Goal: Information Seeking & Learning: Learn about a topic

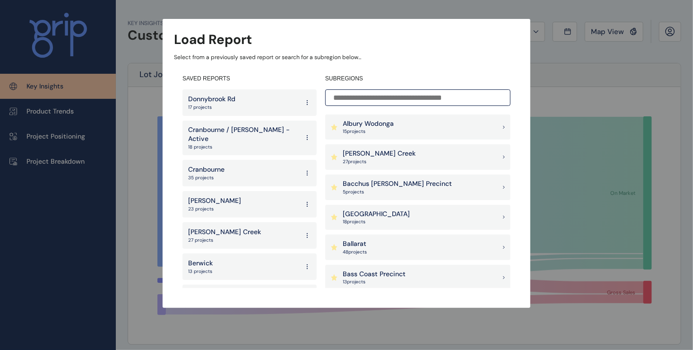
click at [140, 121] on div "Load Report Select from a previously saved report or search for a subregion bel…" at bounding box center [346, 144] width 693 height 289
click at [52, 87] on div "Load Report Select from a previously saved report or search for a subregion bel…" at bounding box center [346, 144] width 693 height 289
click at [558, 55] on div "Load Report Select from a previously saved report or search for a subregion bel…" at bounding box center [346, 144] width 693 height 289
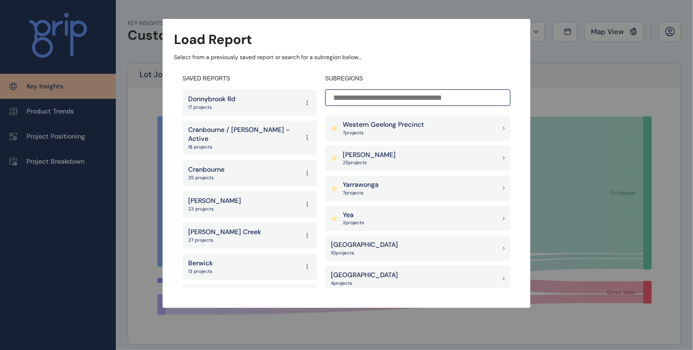
scroll to position [1024, 0]
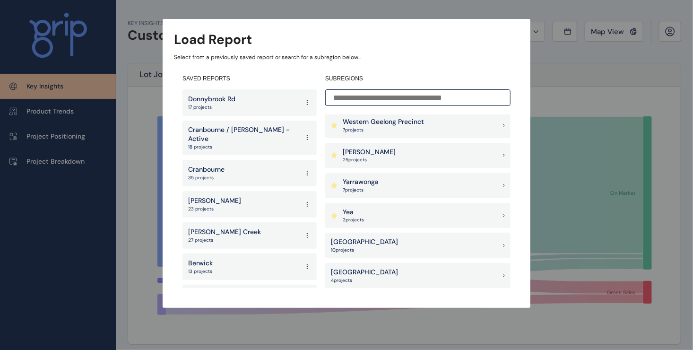
click at [614, 32] on div "Load Report Select from a previously saved report or search for a subregion bel…" at bounding box center [346, 144] width 693 height 289
click at [395, 99] on input at bounding box center [417, 97] width 185 height 17
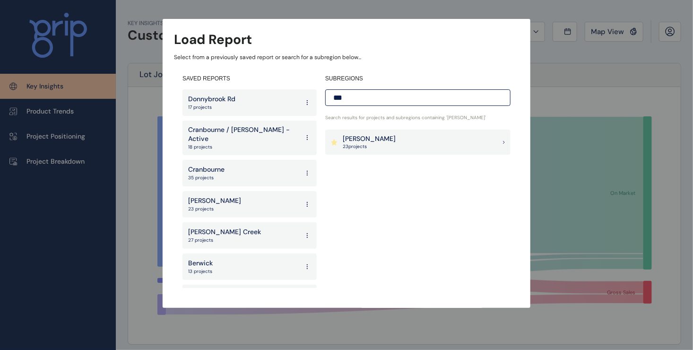
scroll to position [0, 0]
type input "***"
click at [389, 138] on div "[PERSON_NAME] 23 project s" at bounding box center [417, 143] width 185 height 26
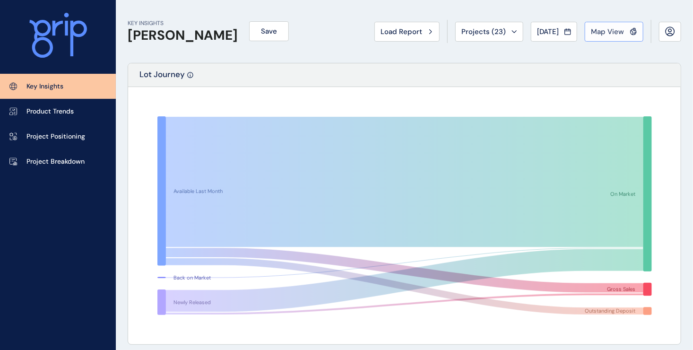
click at [625, 35] on div "Map View" at bounding box center [614, 31] width 46 height 9
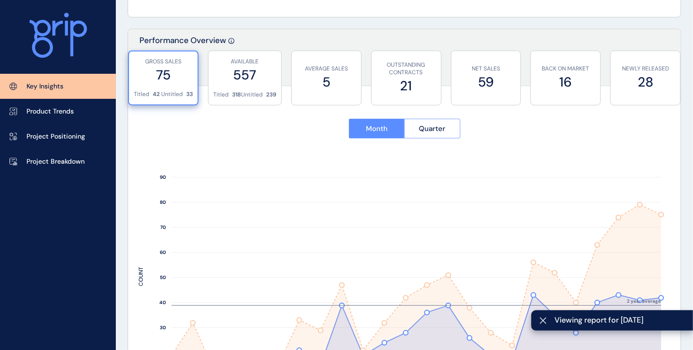
scroll to position [331, 0]
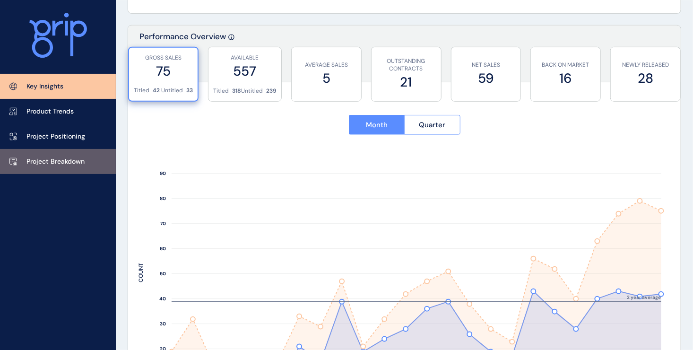
click at [31, 166] on link "Project Breakdown" at bounding box center [58, 161] width 116 height 25
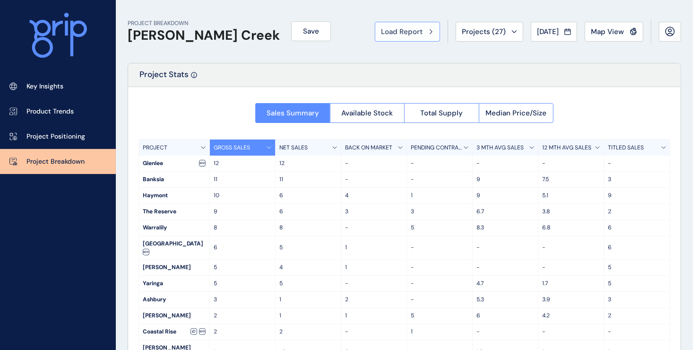
click at [394, 40] on button "Load Report" at bounding box center [407, 32] width 65 height 20
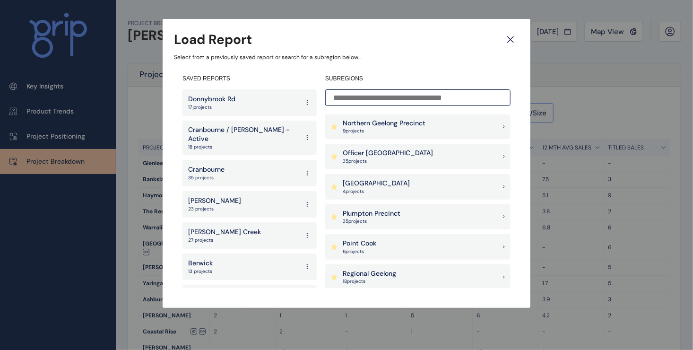
scroll to position [709, 0]
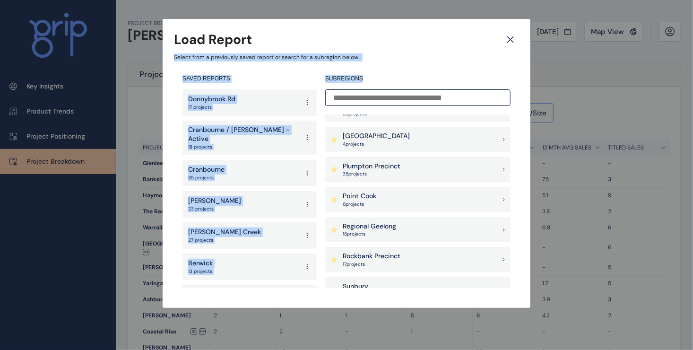
drag, startPoint x: 354, startPoint y: 33, endPoint x: 393, endPoint y: 72, distance: 55.5
click at [393, 72] on div "Load Report Select from a previously saved report or search for a subregion bel…" at bounding box center [347, 163] width 368 height 289
click at [390, 225] on p "Regional Geelong" at bounding box center [369, 226] width 53 height 9
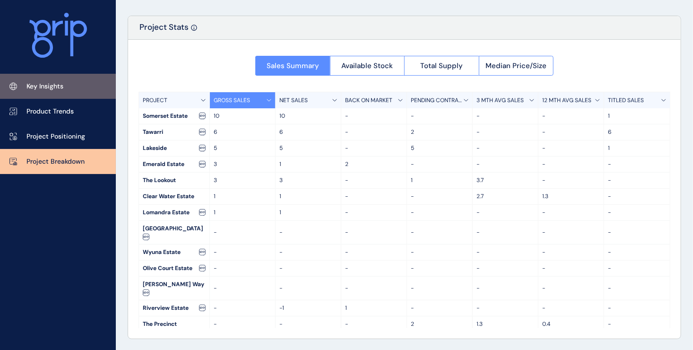
click at [62, 87] on p "Key Insights" at bounding box center [44, 86] width 37 height 9
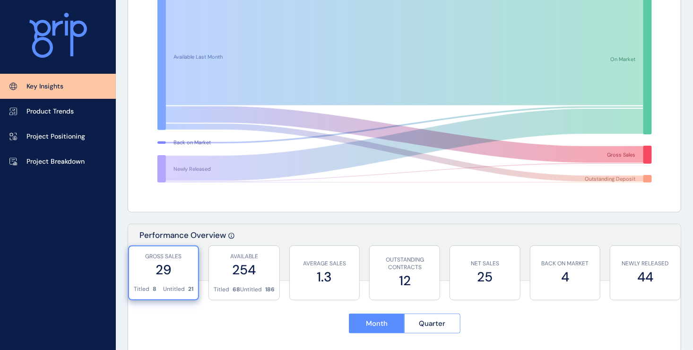
scroll to position [142, 0]
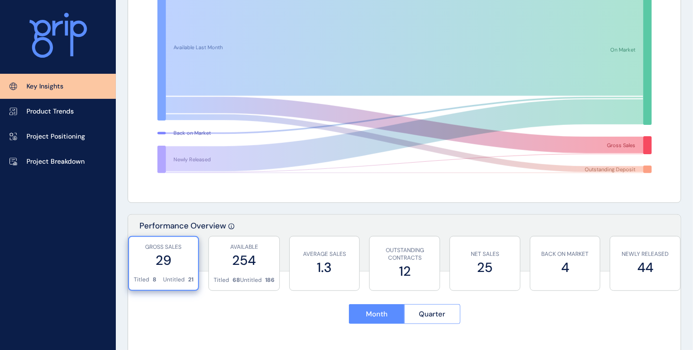
click at [164, 260] on label "29" at bounding box center [164, 260] width 60 height 18
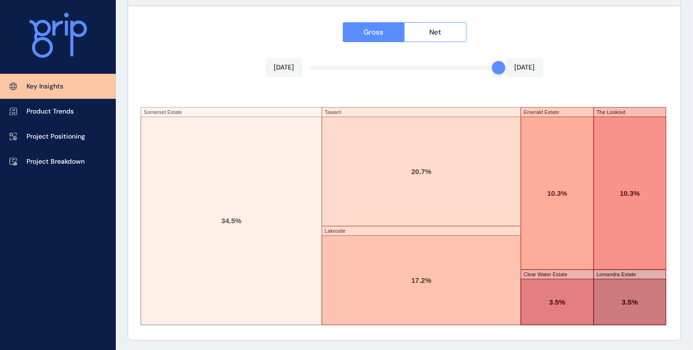
scroll to position [1640, 0]
click at [54, 86] on p "Key Insights" at bounding box center [44, 86] width 37 height 9
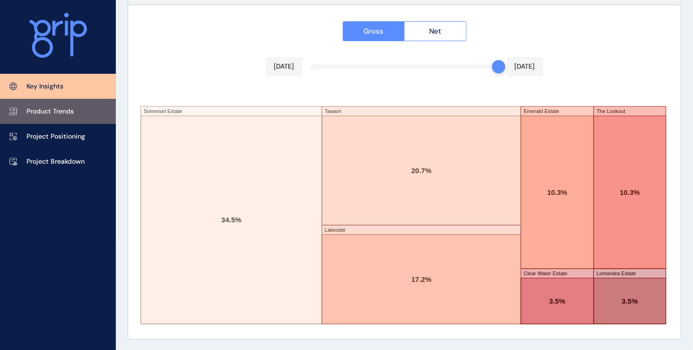
click at [38, 108] on p "Product Trends" at bounding box center [49, 111] width 47 height 9
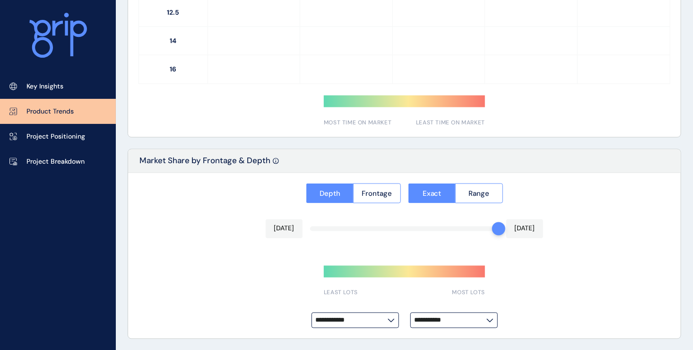
type input "*********"
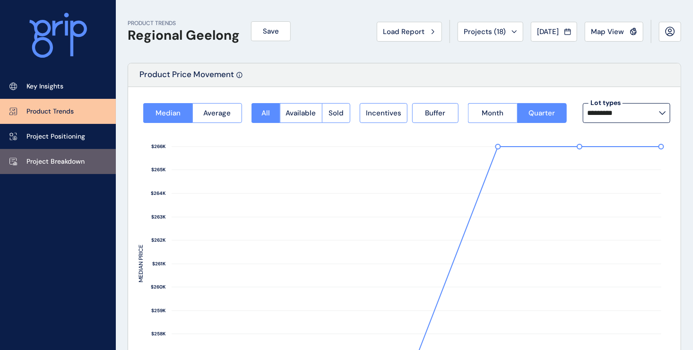
click at [41, 160] on p "Project Breakdown" at bounding box center [55, 161] width 58 height 9
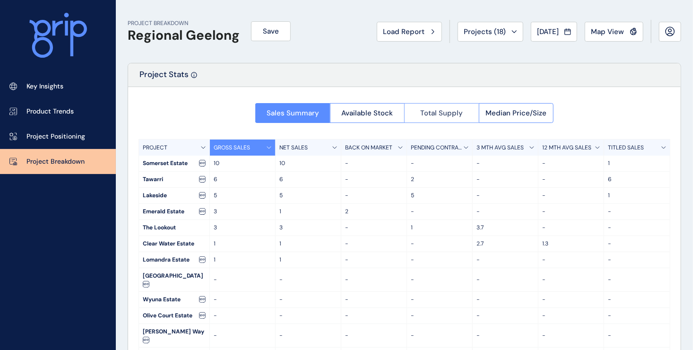
click at [439, 113] on span "Total Supply" at bounding box center [441, 112] width 43 height 9
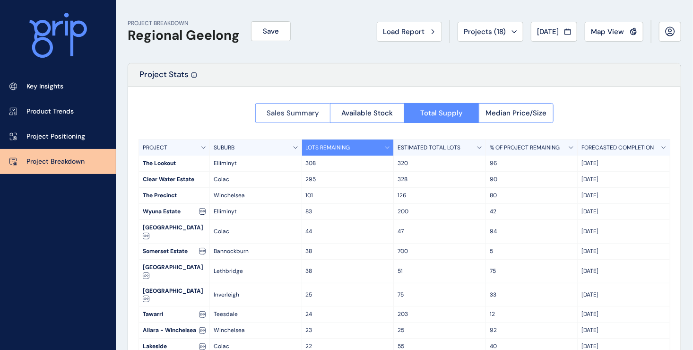
click at [269, 112] on span "Sales Summary" at bounding box center [293, 112] width 52 height 9
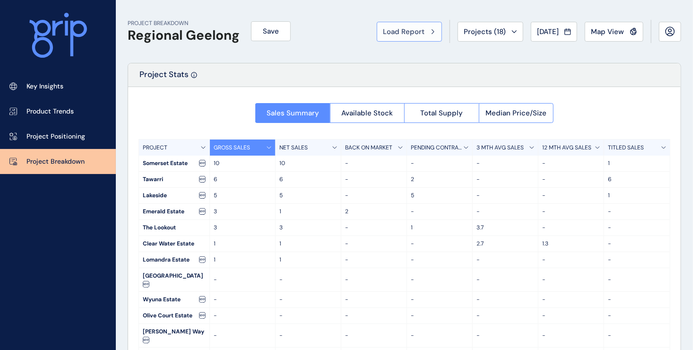
click at [422, 34] on div "Load Report" at bounding box center [409, 31] width 53 height 9
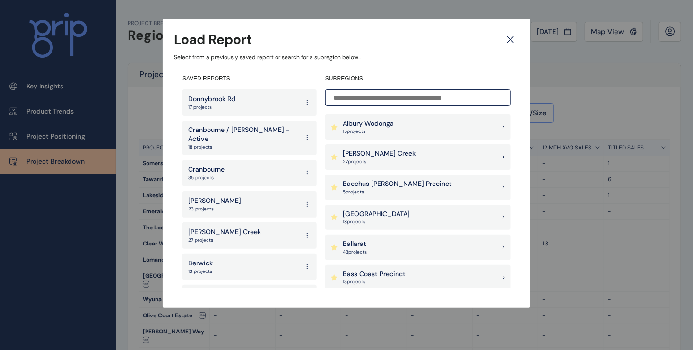
click at [508, 42] on icon at bounding box center [511, 40] width 6 height 6
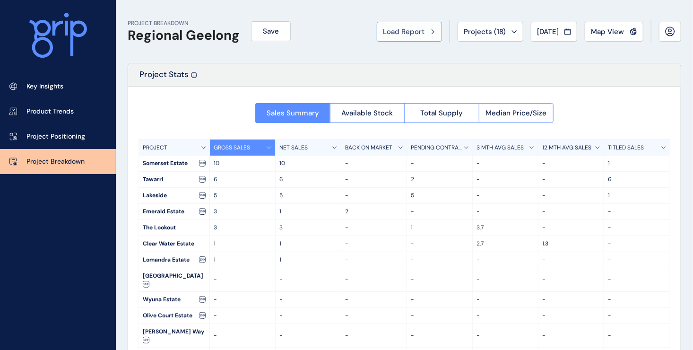
click at [432, 32] on icon at bounding box center [433, 31] width 2 height 4
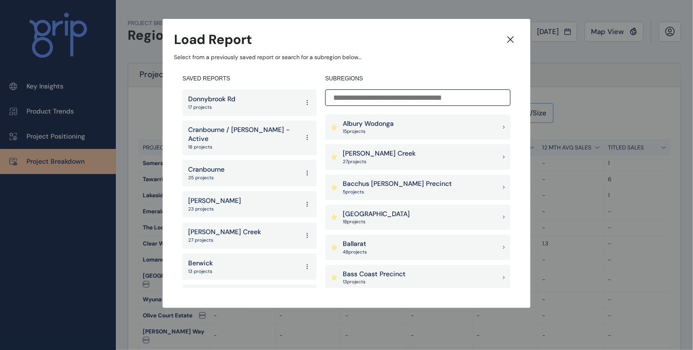
click at [516, 43] on icon at bounding box center [510, 39] width 17 height 17
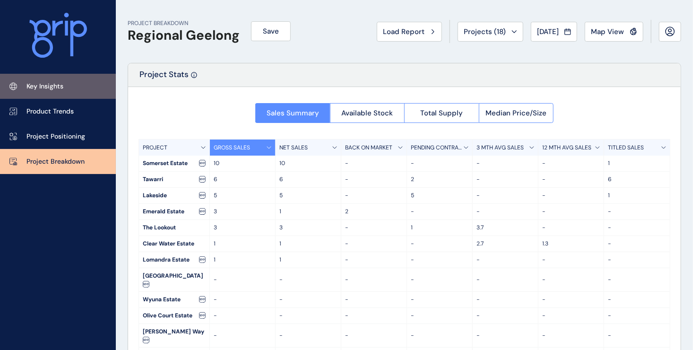
click at [38, 86] on p "Key Insights" at bounding box center [44, 86] width 37 height 9
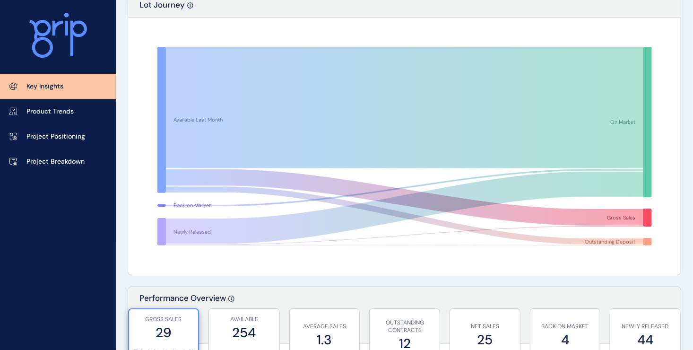
scroll to position [47, 0]
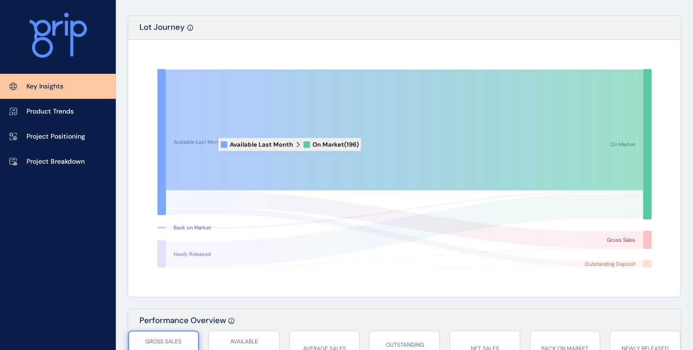
click at [212, 145] on icon at bounding box center [405, 129] width 478 height 121
click at [208, 144] on icon at bounding box center [405, 129] width 478 height 121
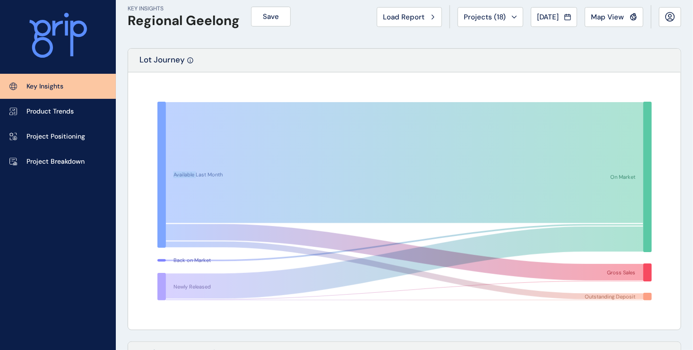
scroll to position [0, 0]
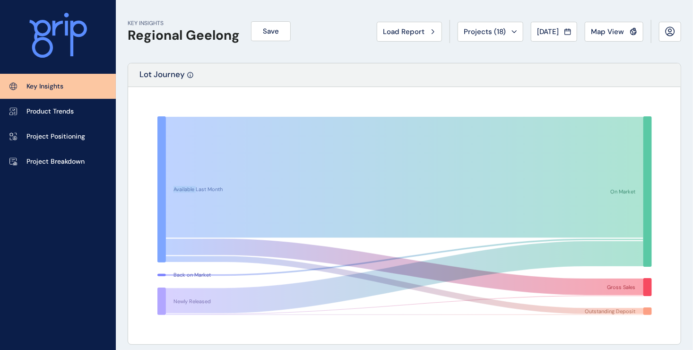
click at [57, 79] on link "Key Insights" at bounding box center [58, 86] width 116 height 25
click at [57, 39] on icon at bounding box center [58, 35] width 58 height 45
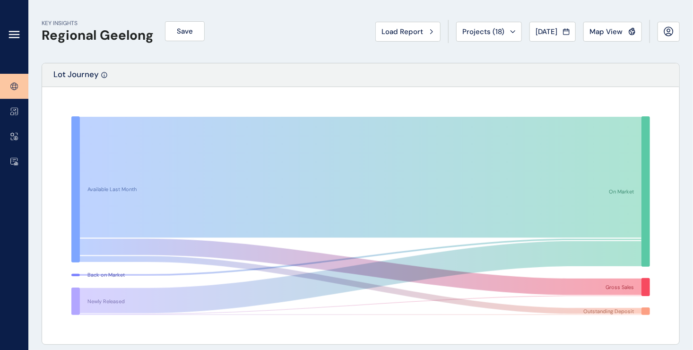
click at [16, 36] on icon at bounding box center [14, 34] width 11 height 11
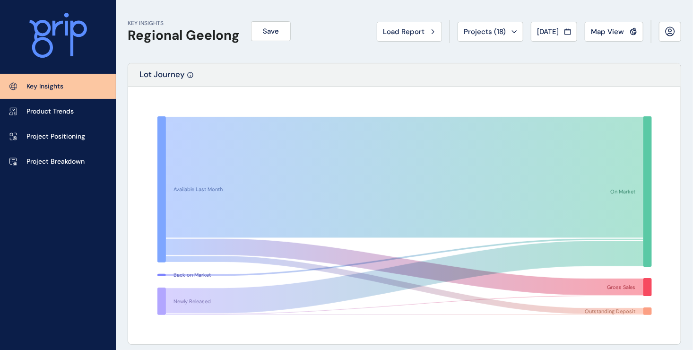
click at [32, 85] on p "Key Insights" at bounding box center [44, 86] width 37 height 9
click at [55, 35] on icon at bounding box center [58, 35] width 58 height 45
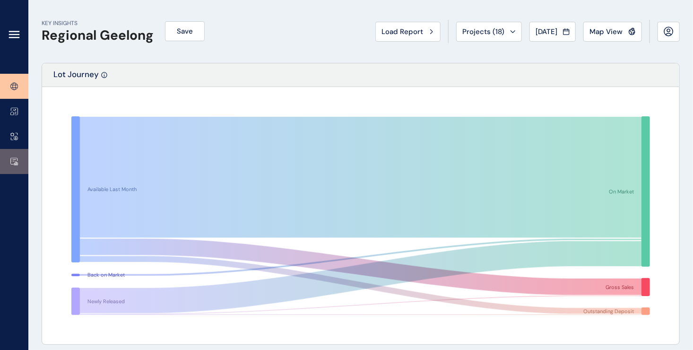
click at [11, 160] on icon at bounding box center [14, 161] width 8 height 8
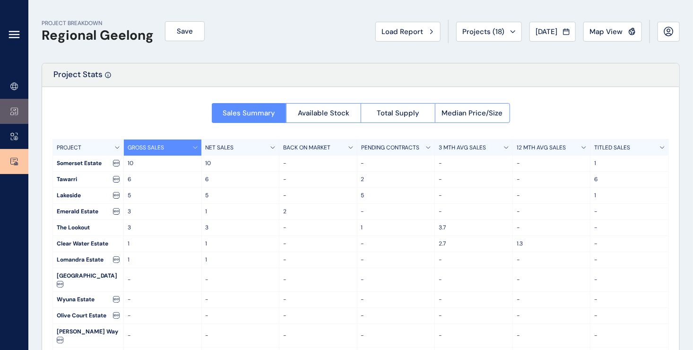
click at [13, 115] on icon at bounding box center [12, 113] width 3 height 3
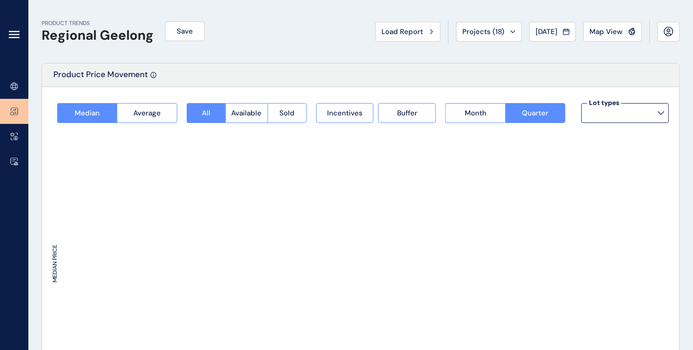
type input "*********"
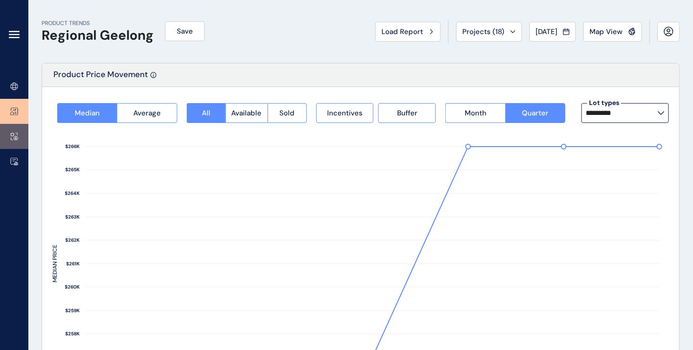
click at [13, 137] on icon at bounding box center [14, 136] width 8 height 8
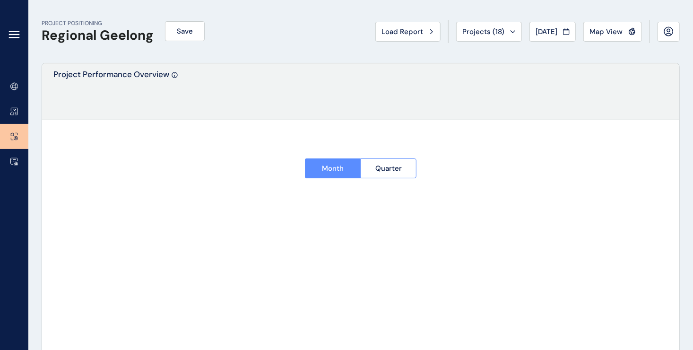
type input "**********"
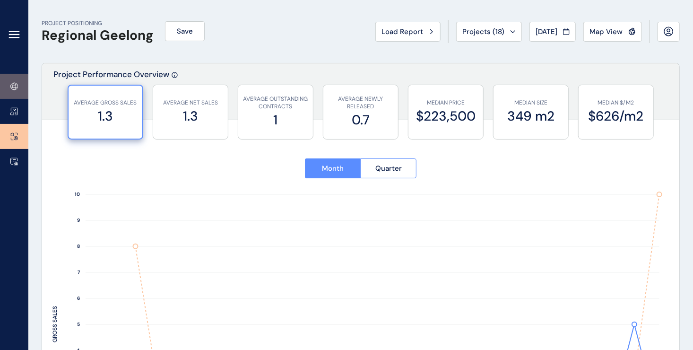
click at [16, 88] on icon at bounding box center [14, 86] width 3 height 7
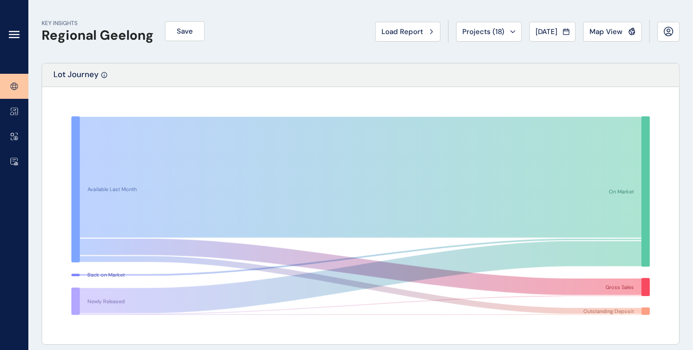
click at [15, 35] on icon at bounding box center [14, 34] width 11 height 11
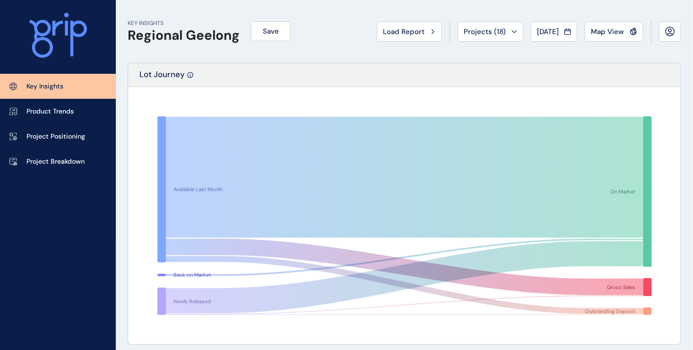
click at [59, 36] on icon at bounding box center [58, 35] width 58 height 45
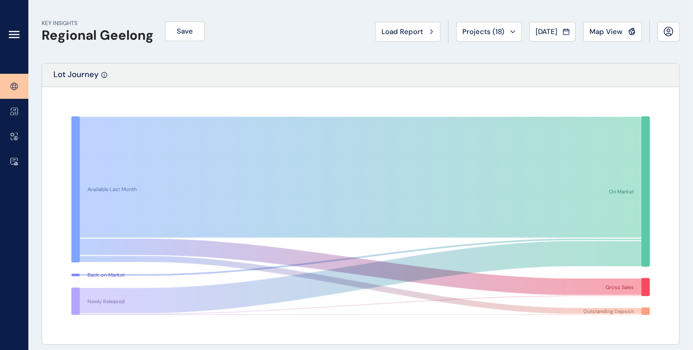
click at [68, 21] on p "KEY INSIGHTS" at bounding box center [98, 23] width 112 height 8
click at [392, 33] on span "Load Report" at bounding box center [403, 31] width 42 height 9
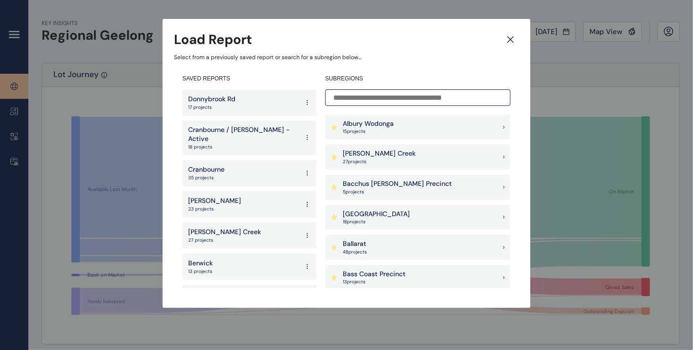
click at [499, 157] on div "Armstrong Creek 27 project s" at bounding box center [417, 157] width 185 height 26
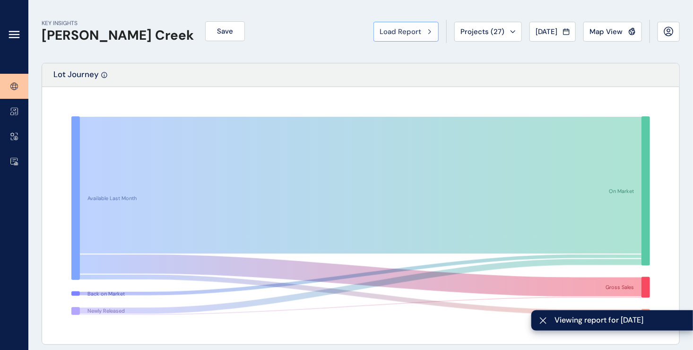
click at [425, 30] on div "Load Report" at bounding box center [406, 31] width 53 height 9
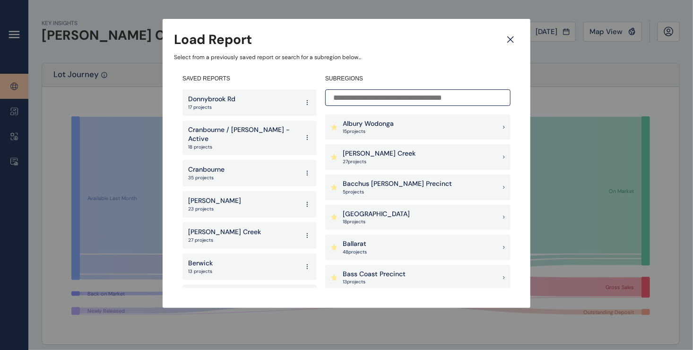
click at [331, 157] on icon at bounding box center [334, 157] width 7 height 7
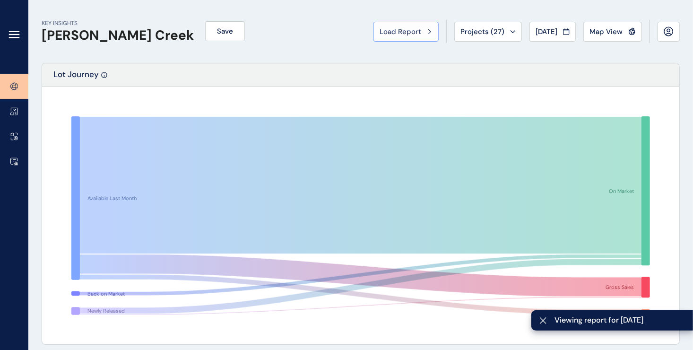
click at [420, 31] on div "Load Report" at bounding box center [406, 31] width 53 height 9
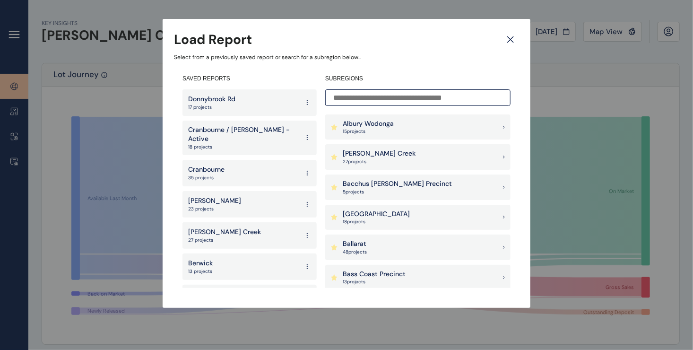
click at [403, 99] on input at bounding box center [417, 97] width 185 height 17
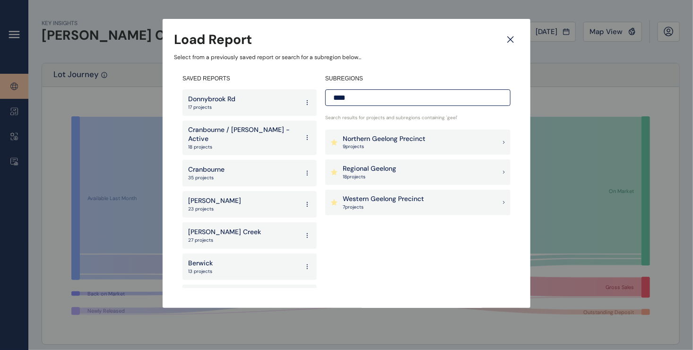
type input "****"
click at [383, 141] on p "Northern Geelong Precinct" at bounding box center [384, 138] width 83 height 9
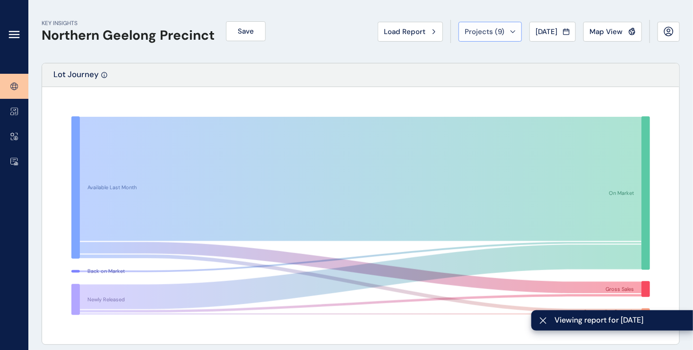
click at [478, 33] on span "Projects ( 9 )" at bounding box center [485, 31] width 40 height 9
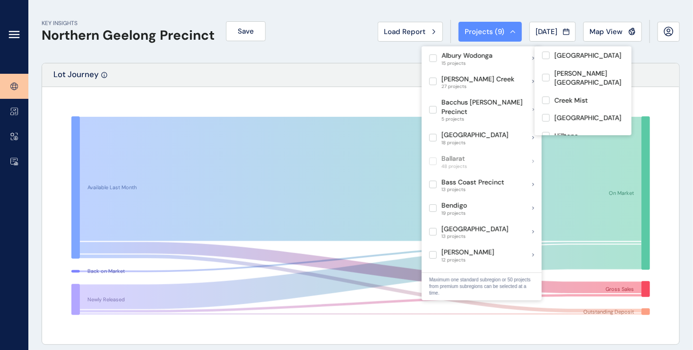
click at [287, 79] on div "Lot Journey" at bounding box center [360, 75] width 637 height 24
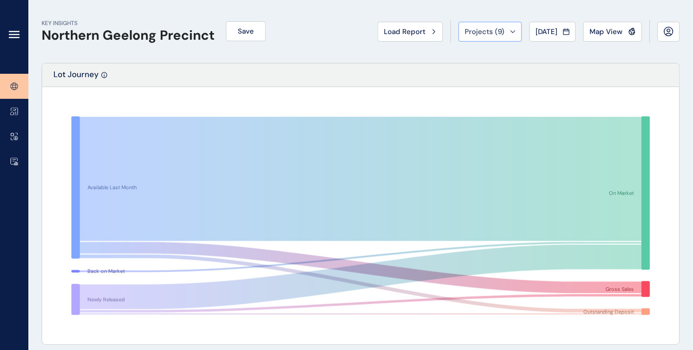
click at [503, 34] on div "Projects ( 9 )" at bounding box center [490, 31] width 51 height 9
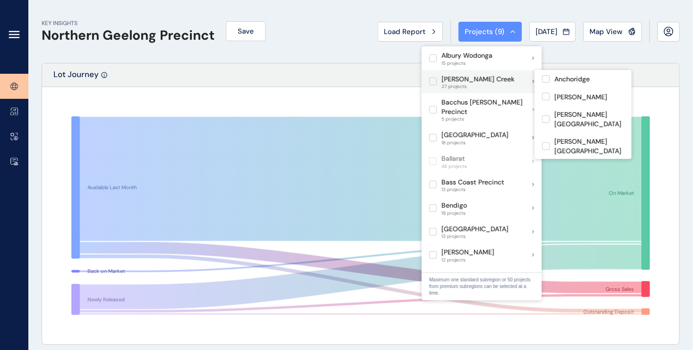
click at [434, 83] on label at bounding box center [433, 82] width 8 height 8
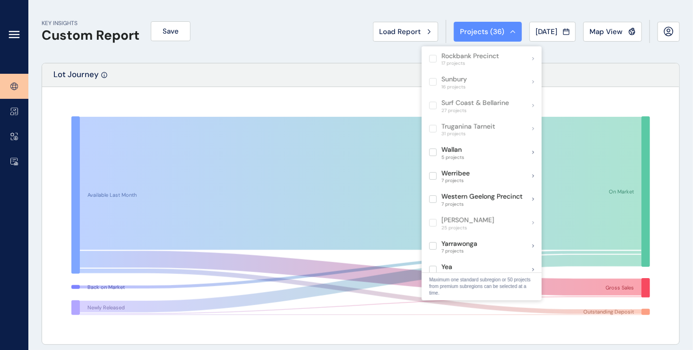
scroll to position [709, 0]
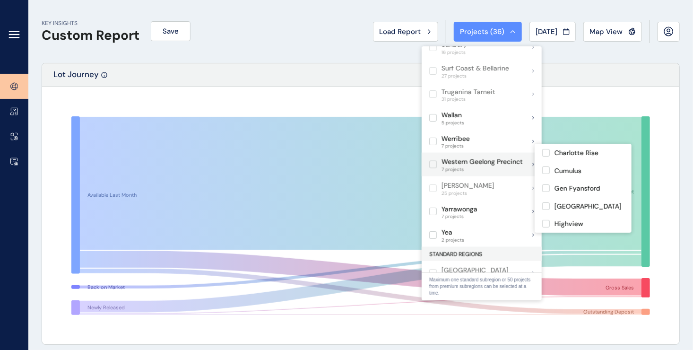
click at [434, 161] on label at bounding box center [433, 165] width 8 height 8
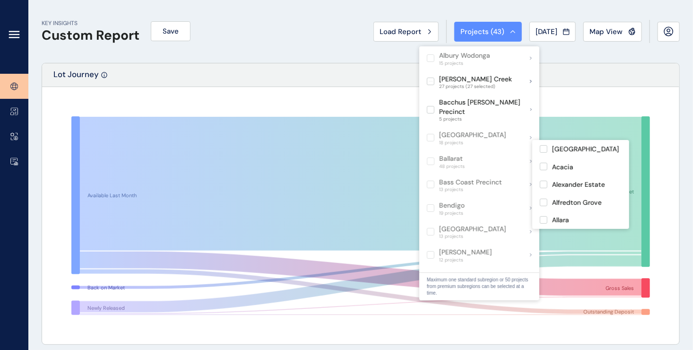
click at [386, 101] on rect at bounding box center [360, 215] width 616 height 236
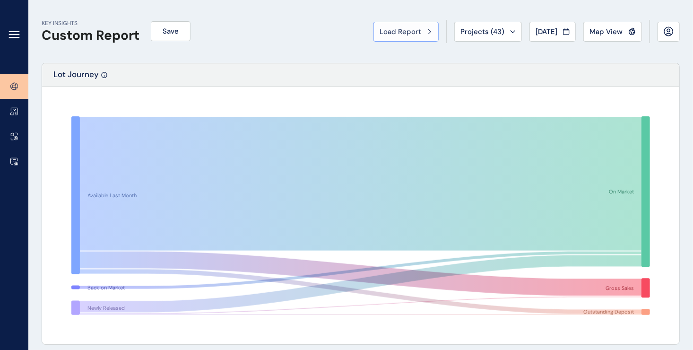
click at [398, 38] on button "Load Report" at bounding box center [405, 32] width 65 height 20
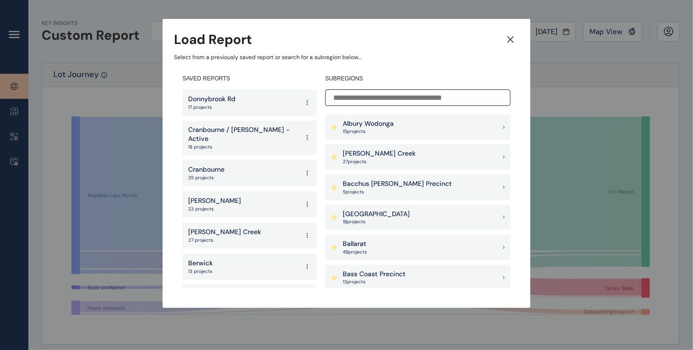
click at [140, 96] on div "Load Report Select from a previously saved report or search for a subregion bel…" at bounding box center [346, 144] width 693 height 289
click at [515, 39] on icon at bounding box center [510, 39] width 17 height 17
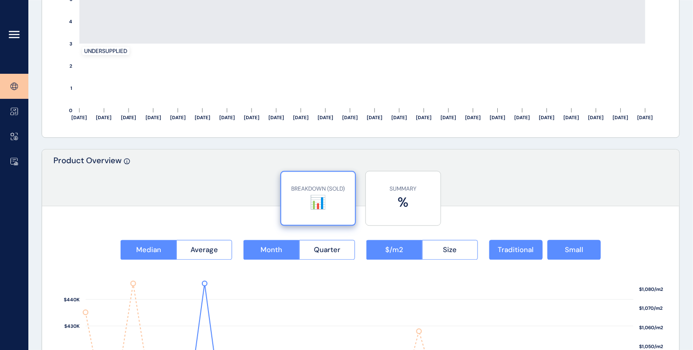
scroll to position [1182, 0]
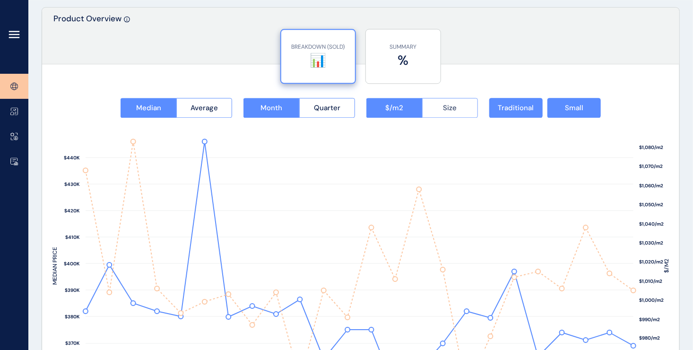
click at [445, 113] on button "Size" at bounding box center [450, 108] width 56 height 20
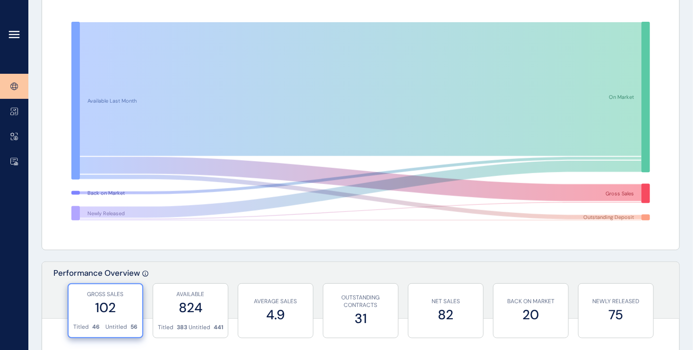
scroll to position [0, 0]
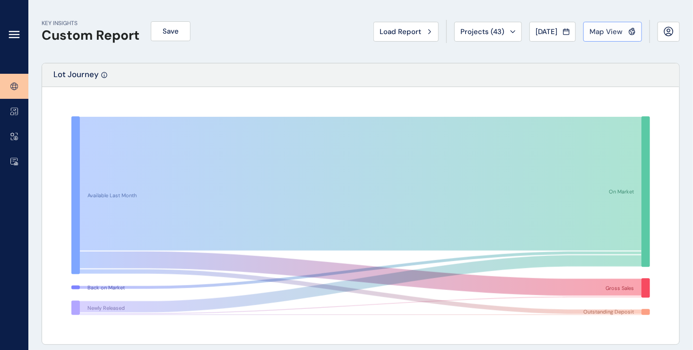
click at [607, 33] on span "Map View" at bounding box center [606, 31] width 33 height 9
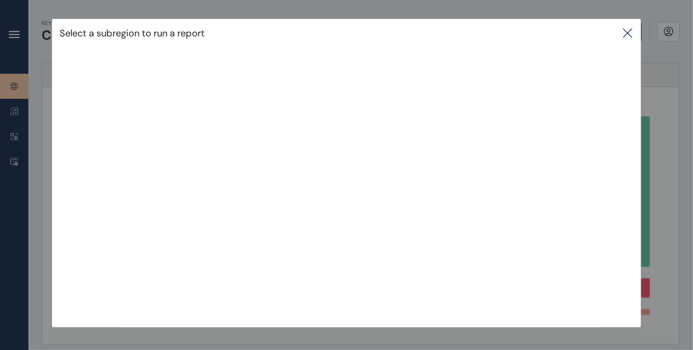
click at [631, 35] on icon at bounding box center [627, 32] width 11 height 11
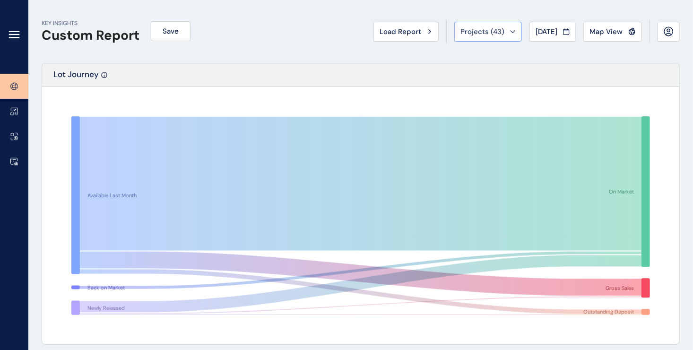
click at [491, 34] on span "Projects ( 43 )" at bounding box center [482, 31] width 44 height 9
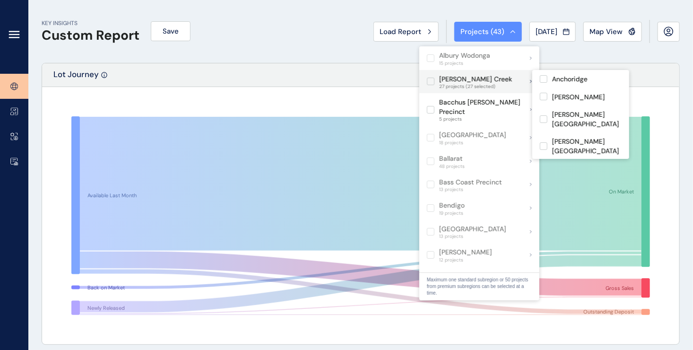
click at [430, 81] on label at bounding box center [431, 82] width 8 height 8
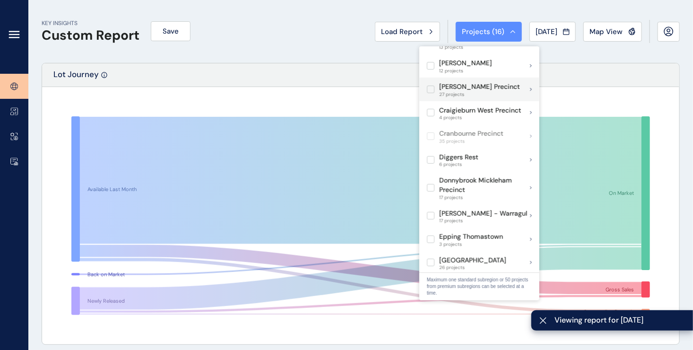
scroll to position [425, 0]
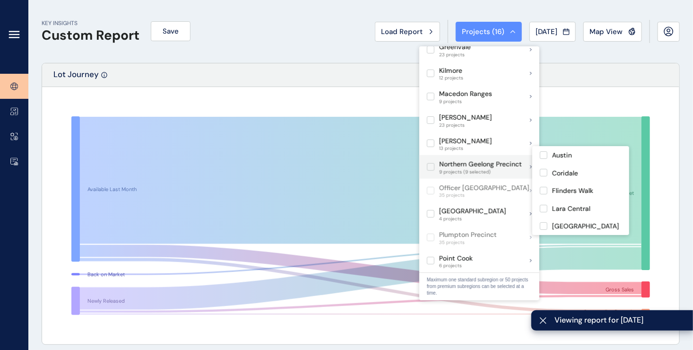
click at [430, 163] on label at bounding box center [431, 167] width 8 height 8
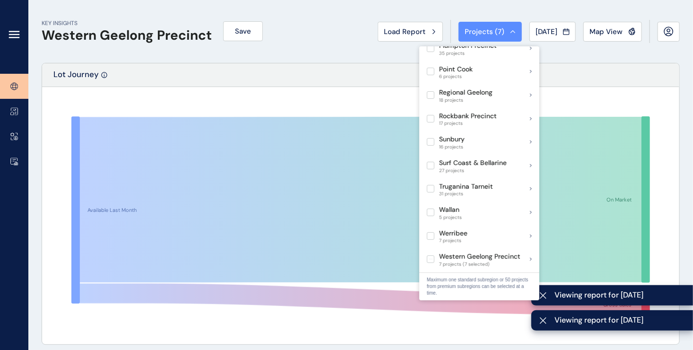
scroll to position [736, 0]
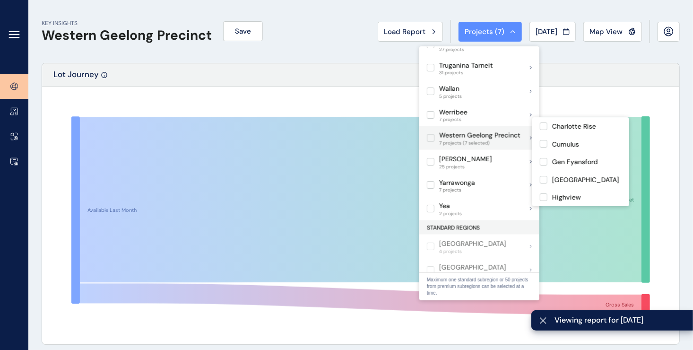
click at [432, 134] on label at bounding box center [431, 138] width 8 height 8
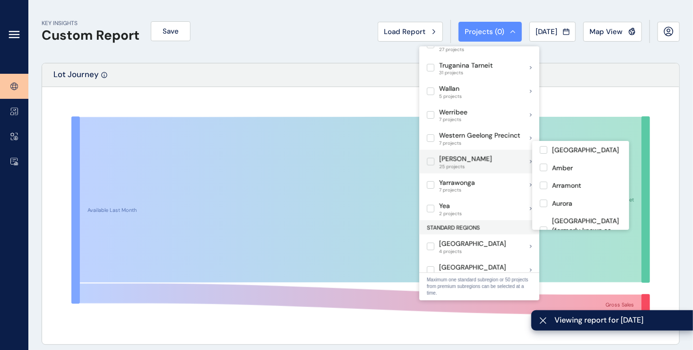
click at [431, 158] on label at bounding box center [431, 162] width 8 height 8
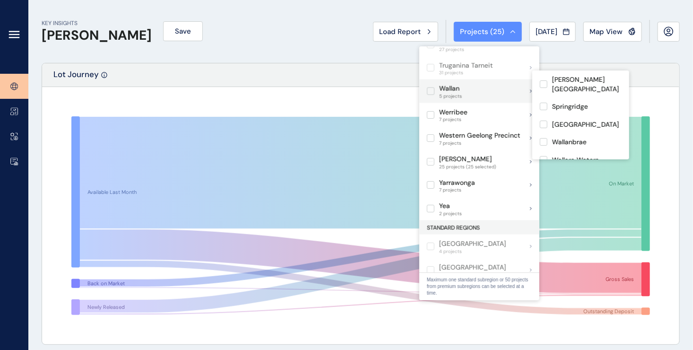
click at [429, 87] on label at bounding box center [431, 91] width 8 height 8
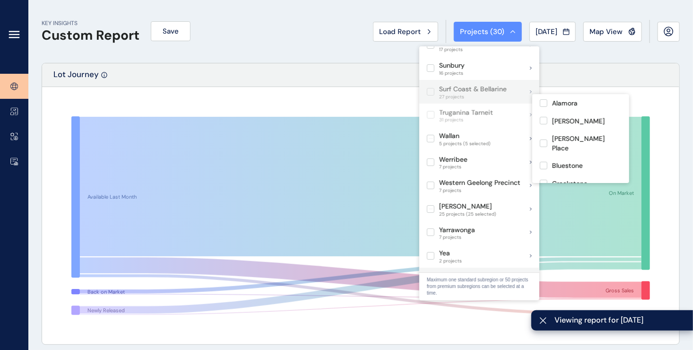
scroll to position [641, 0]
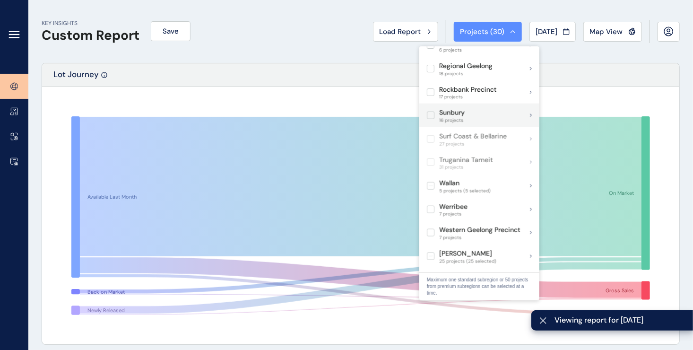
click at [430, 112] on label at bounding box center [431, 116] width 8 height 8
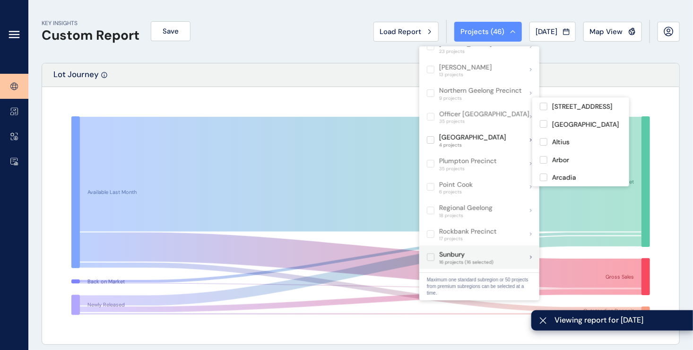
scroll to position [452, 0]
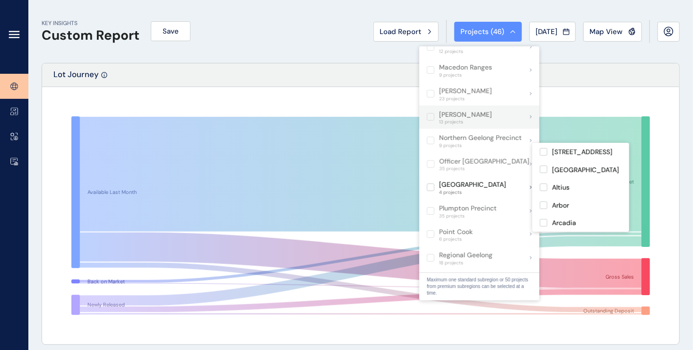
click at [432, 113] on label at bounding box center [431, 117] width 8 height 8
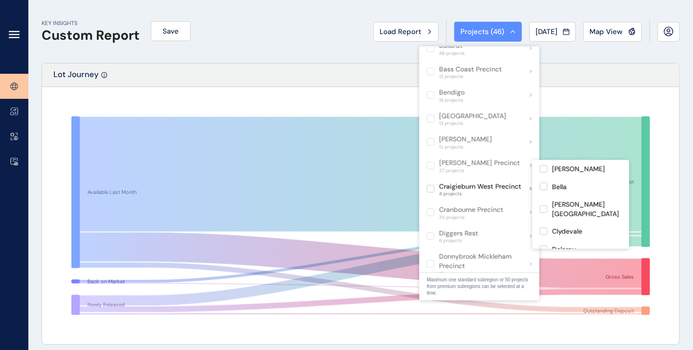
scroll to position [142, 0]
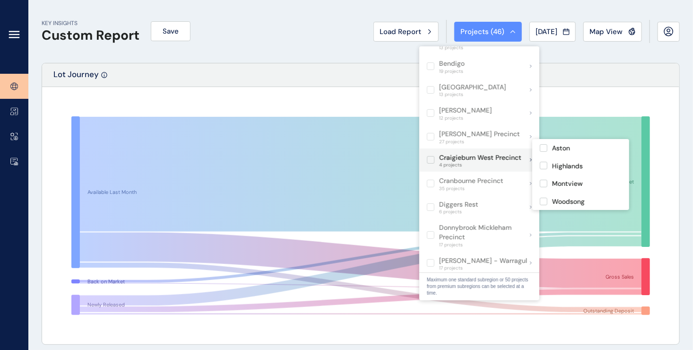
click at [431, 156] on label at bounding box center [431, 160] width 8 height 8
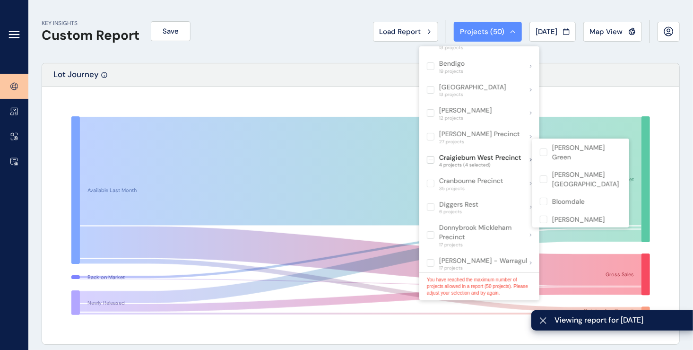
scroll to position [189, 0]
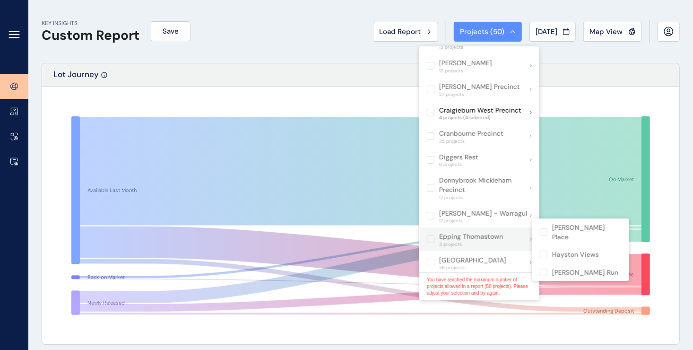
click at [428, 235] on label at bounding box center [431, 239] width 8 height 8
click at [545, 228] on label at bounding box center [544, 232] width 8 height 8
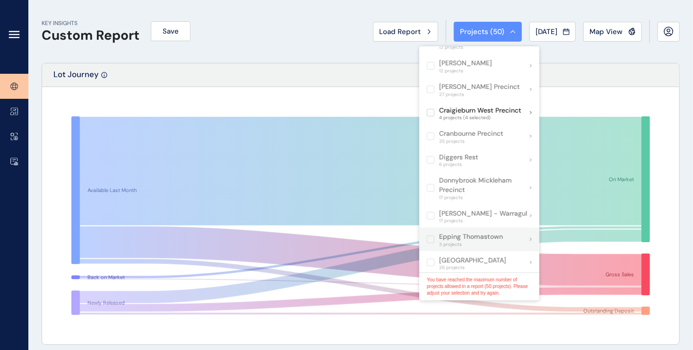
click at [530, 231] on div "Epping Thomastown 3 projects" at bounding box center [479, 239] width 120 height 24
click at [432, 235] on label at bounding box center [431, 239] width 8 height 8
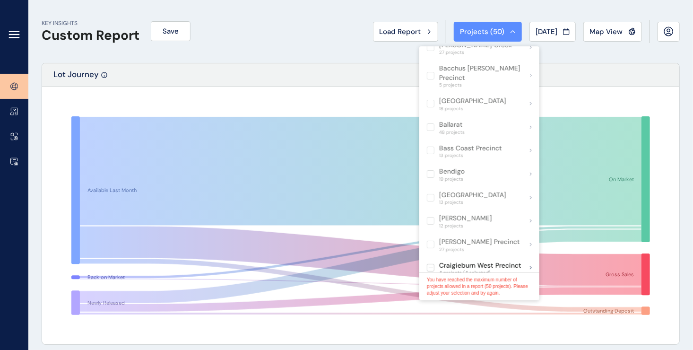
scroll to position [0, 0]
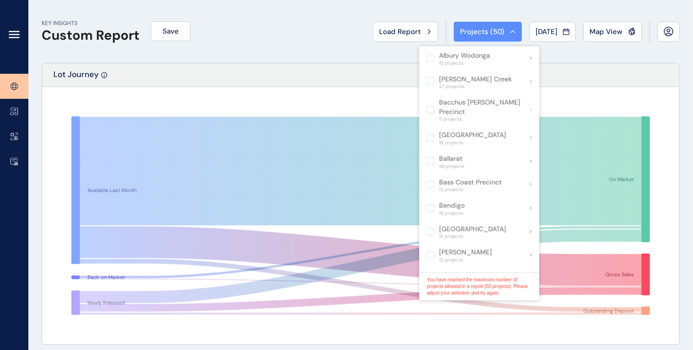
click at [590, 108] on rect at bounding box center [360, 215] width 616 height 236
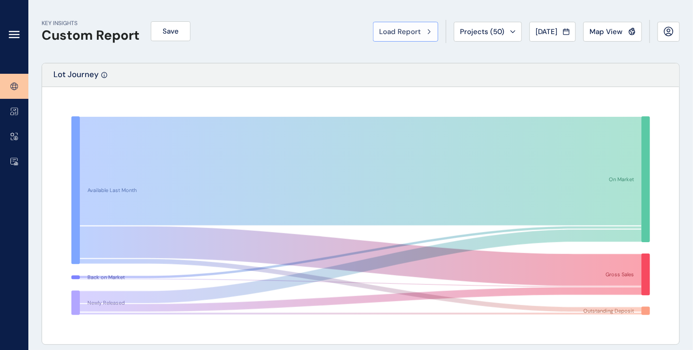
click at [387, 36] on button "Load Report" at bounding box center [405, 32] width 65 height 20
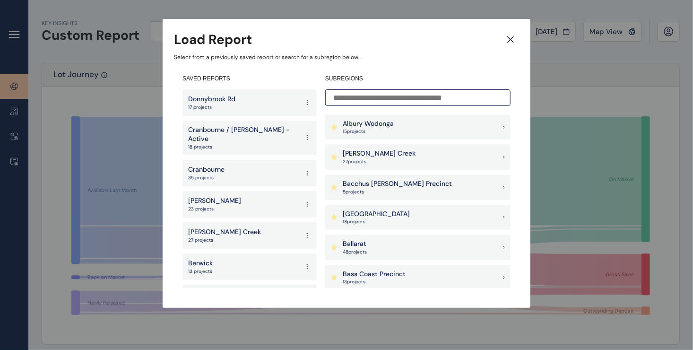
click at [508, 37] on icon at bounding box center [511, 40] width 6 height 6
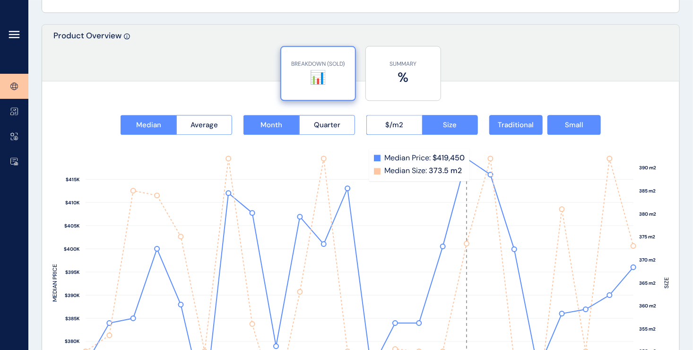
scroll to position [1167, 0]
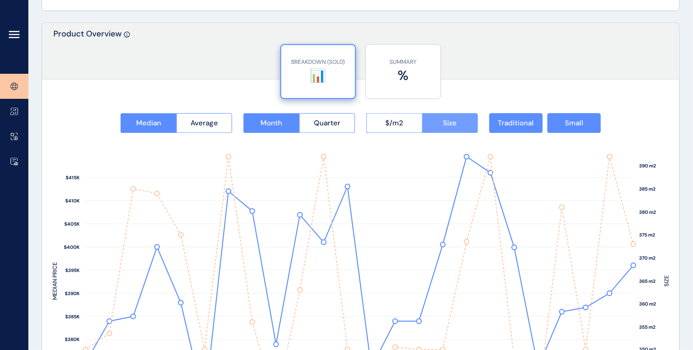
click at [464, 123] on button "Size" at bounding box center [450, 123] width 56 height 20
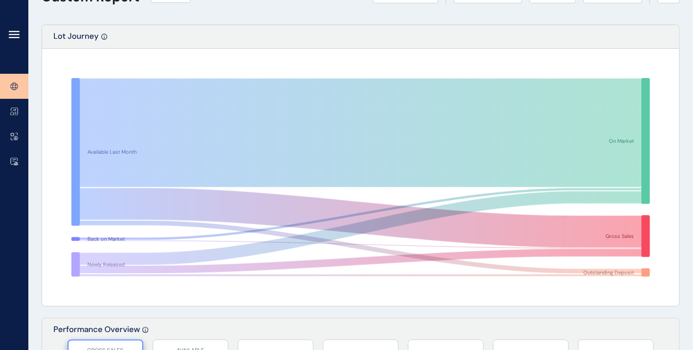
scroll to position [0, 0]
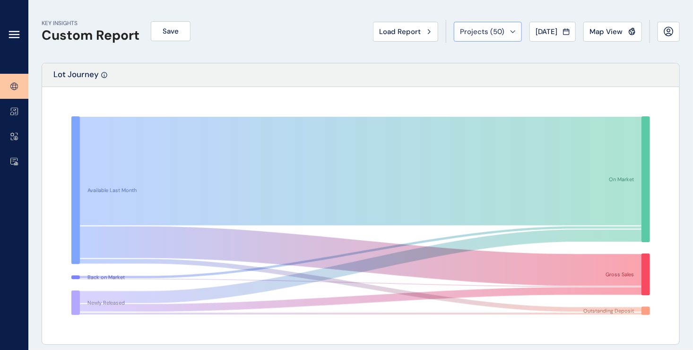
click at [507, 34] on button "Projects ( 50 )" at bounding box center [488, 32] width 68 height 20
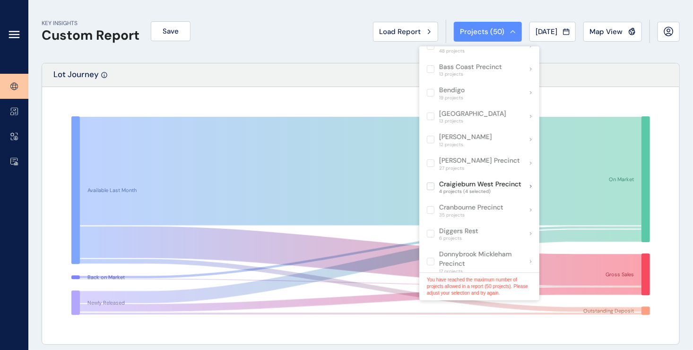
scroll to position [135, 0]
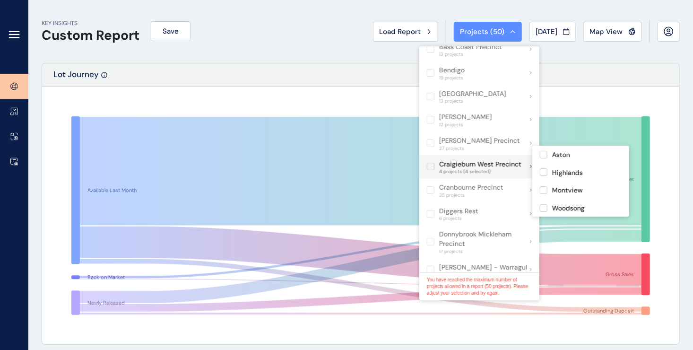
click at [430, 163] on label at bounding box center [431, 167] width 8 height 8
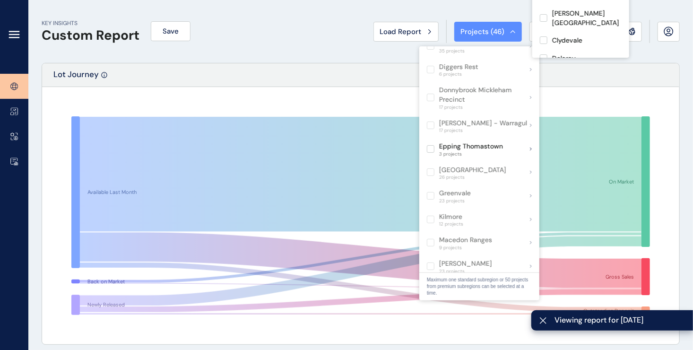
scroll to position [313, 0]
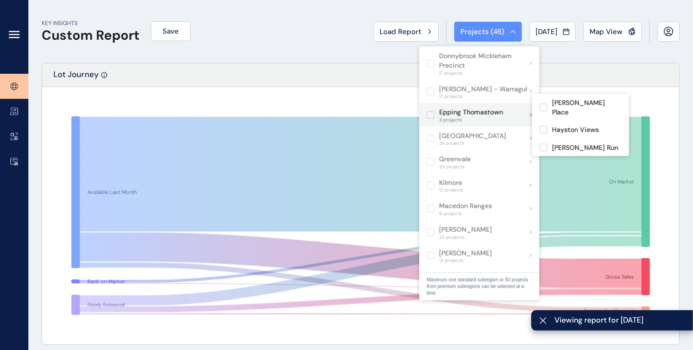
click at [430, 111] on label at bounding box center [431, 115] width 8 height 8
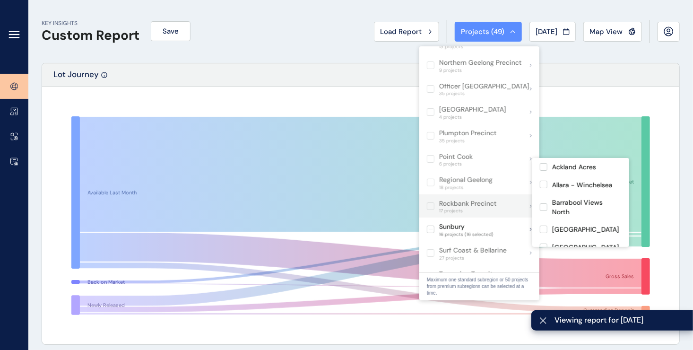
scroll to position [530, 0]
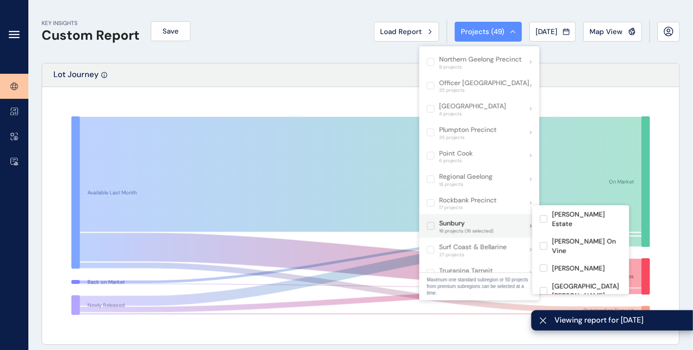
click at [432, 222] on label at bounding box center [431, 226] width 8 height 8
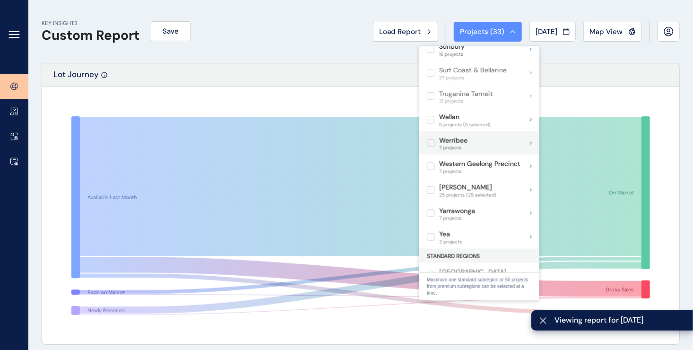
scroll to position [700, 0]
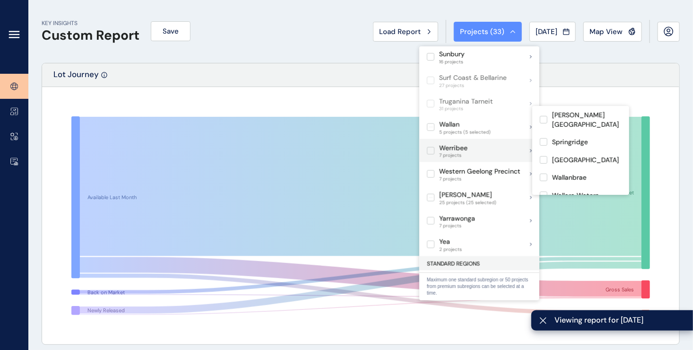
click at [432, 123] on label at bounding box center [431, 127] width 8 height 8
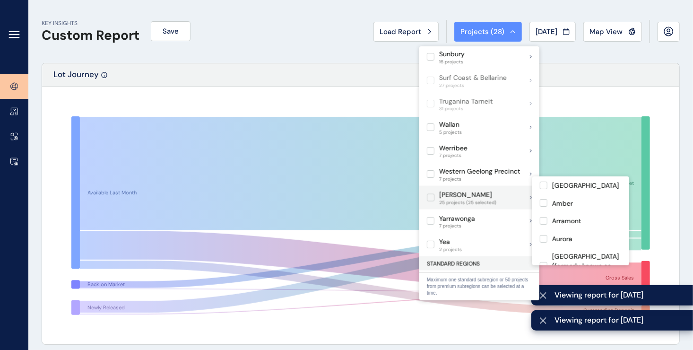
click at [429, 194] on label at bounding box center [431, 198] width 8 height 8
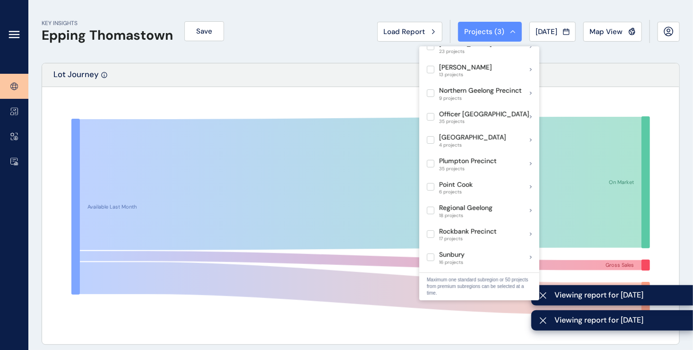
scroll to position [357, 0]
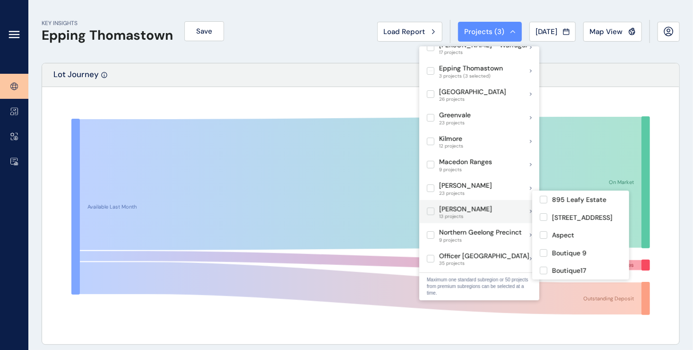
click at [428, 208] on label at bounding box center [431, 212] width 8 height 8
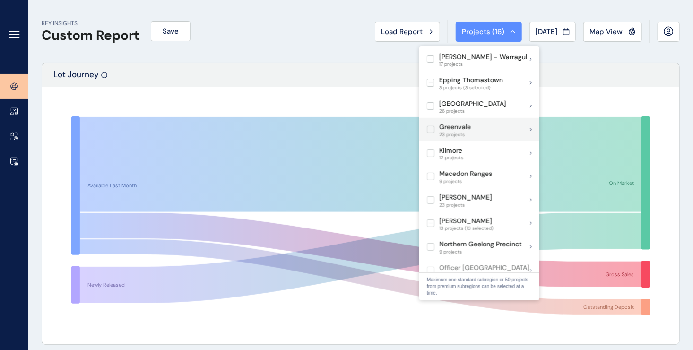
scroll to position [310, 0]
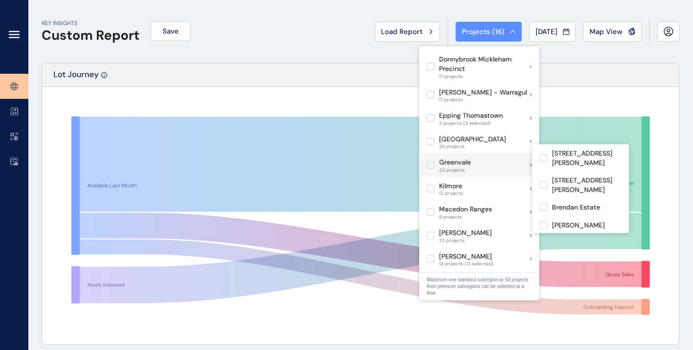
click at [430, 161] on label at bounding box center [431, 165] width 8 height 8
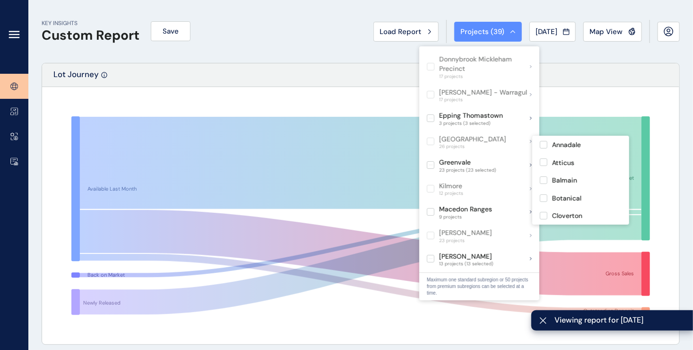
scroll to position [216, 0]
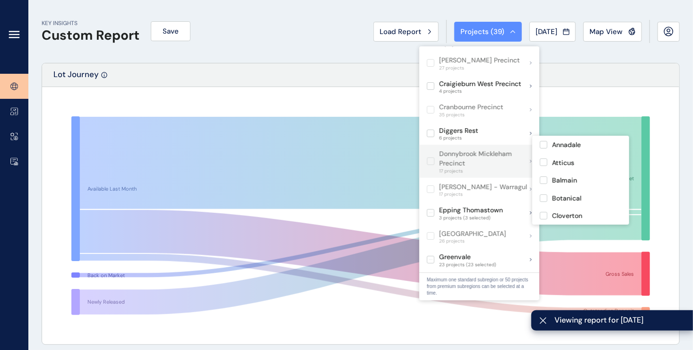
click at [428, 157] on label at bounding box center [431, 161] width 8 height 8
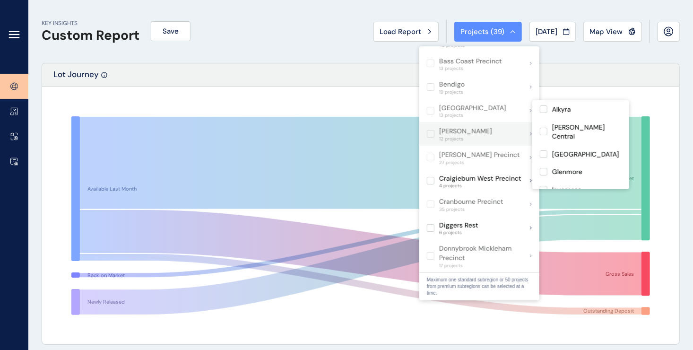
scroll to position [168, 0]
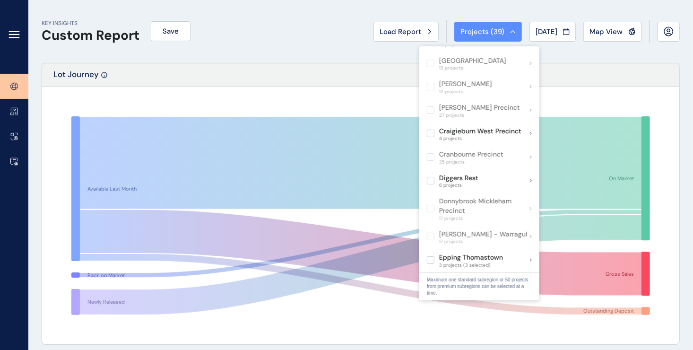
click at [616, 96] on div "Available Last Month Back on Market Newly Released On Market Gross Sales Outsta…" at bounding box center [360, 215] width 637 height 257
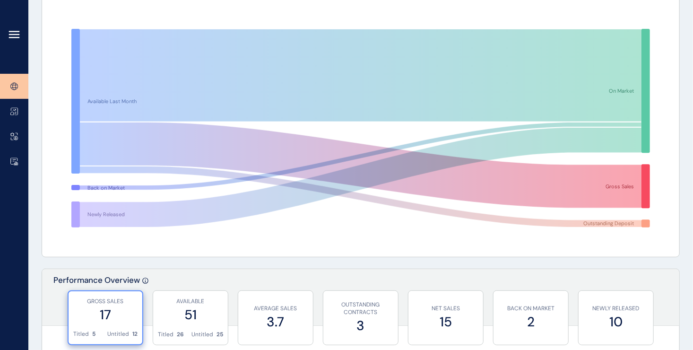
scroll to position [0, 0]
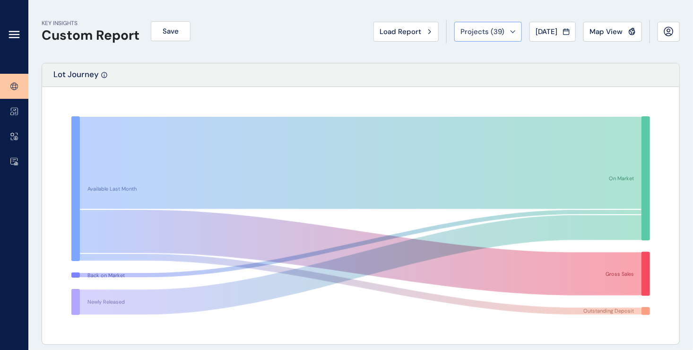
click at [487, 32] on span "Projects ( 39 )" at bounding box center [482, 31] width 44 height 9
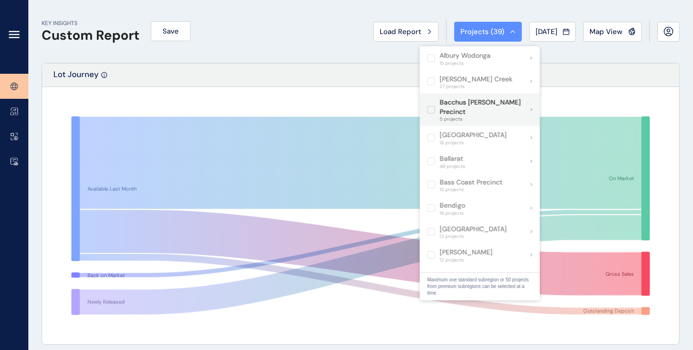
click at [434, 106] on label at bounding box center [431, 110] width 8 height 8
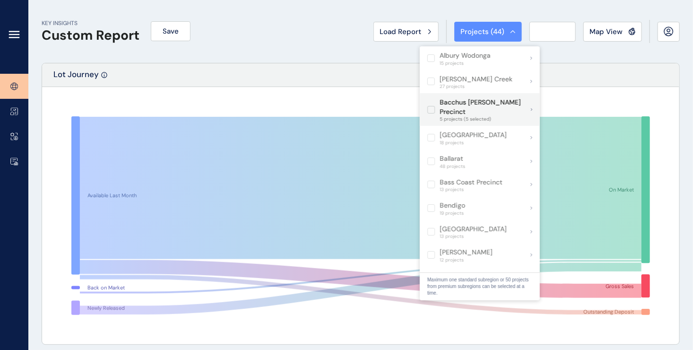
click at [434, 106] on label at bounding box center [431, 110] width 8 height 8
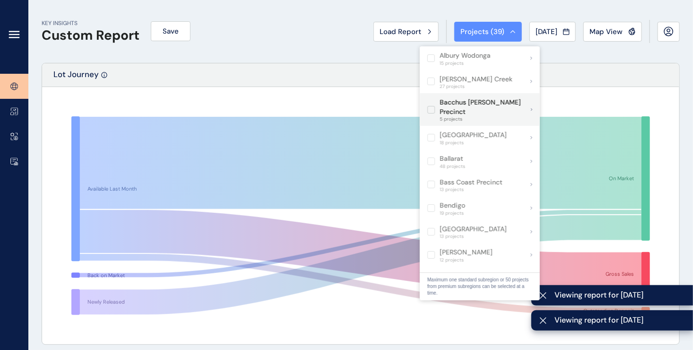
scroll to position [95, 0]
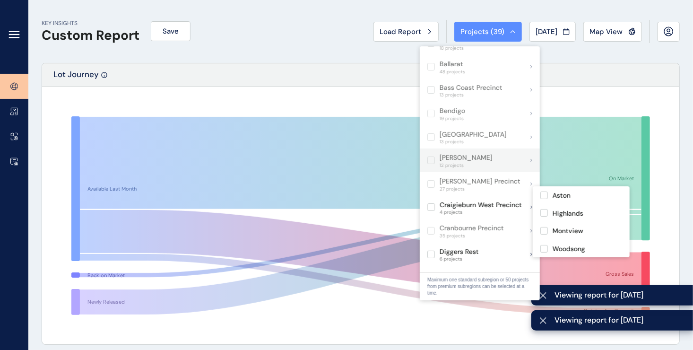
click at [429, 203] on label at bounding box center [431, 207] width 8 height 8
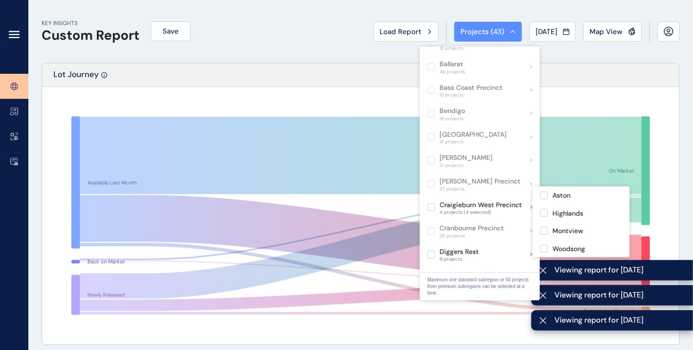
click at [440, 200] on p "Craigieburn West Precinct" at bounding box center [481, 204] width 82 height 9
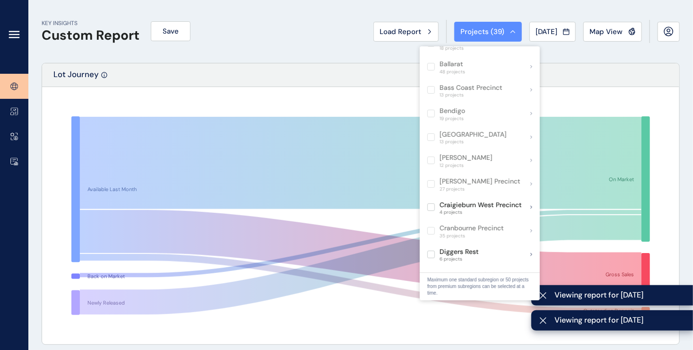
scroll to position [189, 0]
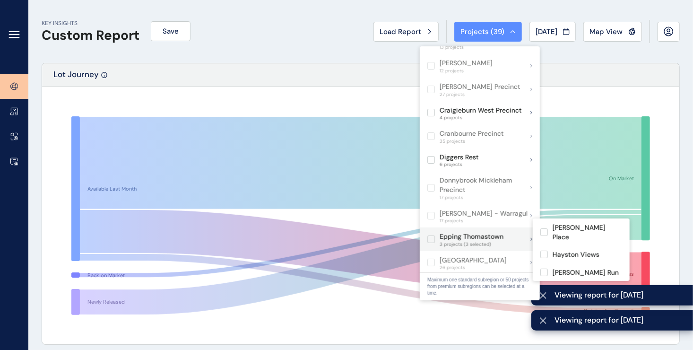
click at [432, 235] on label at bounding box center [431, 239] width 8 height 8
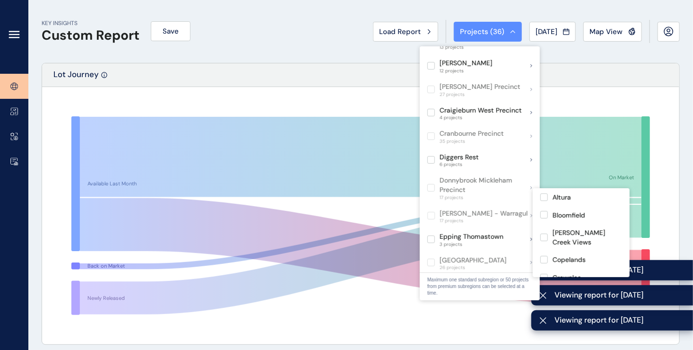
scroll to position [331, 0]
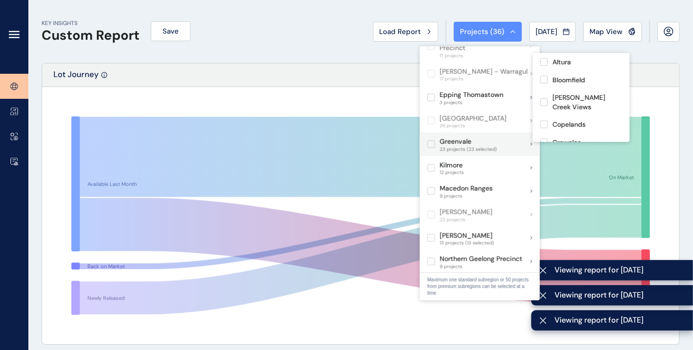
click at [432, 140] on label at bounding box center [431, 144] width 8 height 8
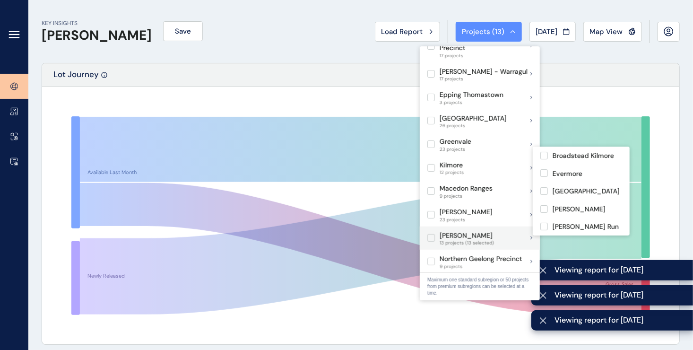
click at [431, 234] on label at bounding box center [431, 238] width 8 height 8
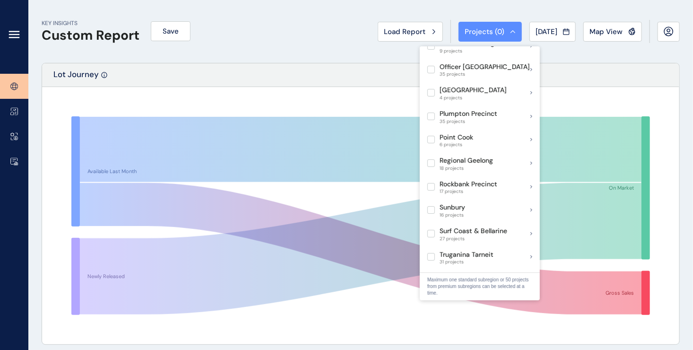
scroll to position [405, 0]
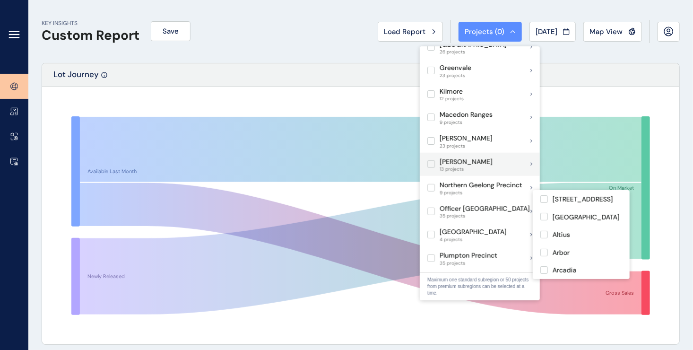
click at [432, 160] on label at bounding box center [431, 164] width 8 height 8
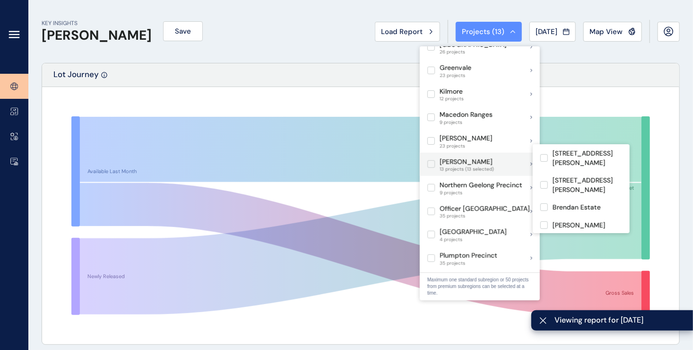
scroll to position [216, 0]
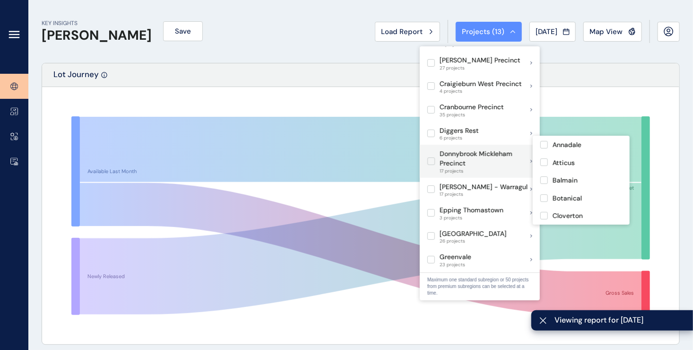
click at [430, 157] on label at bounding box center [431, 161] width 8 height 8
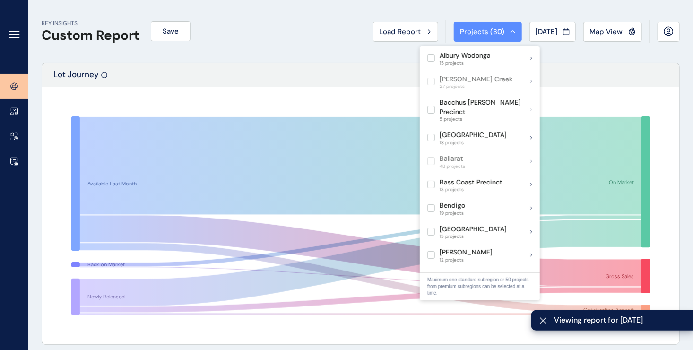
scroll to position [216, 0]
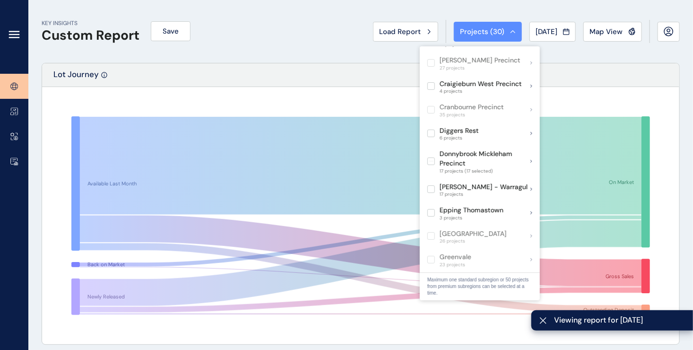
click at [564, 93] on div "Available Last Month Back on Market Newly Released On Market Gross Sales Outsta…" at bounding box center [360, 215] width 637 height 257
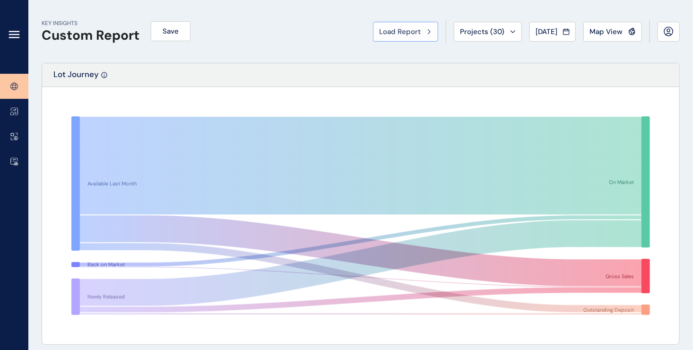
click at [391, 35] on span "Load Report" at bounding box center [400, 31] width 42 height 9
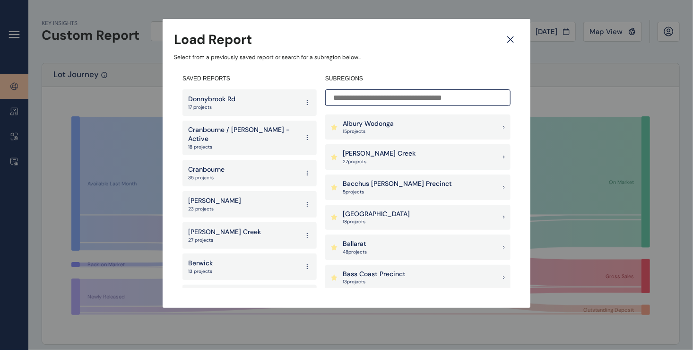
click at [589, 92] on div "Load Report Select from a previously saved report or search for a subregion bel…" at bounding box center [346, 144] width 693 height 289
click at [567, 95] on div "Load Report Select from a previously saved report or search for a subregion bel…" at bounding box center [346, 144] width 693 height 289
click at [513, 40] on icon at bounding box center [510, 39] width 17 height 17
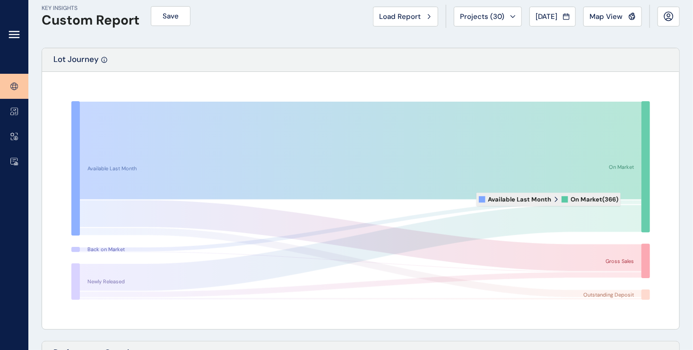
scroll to position [0, 0]
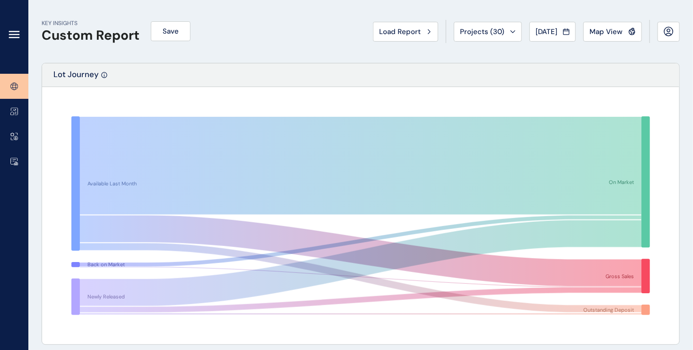
click at [16, 36] on icon at bounding box center [14, 34] width 11 height 11
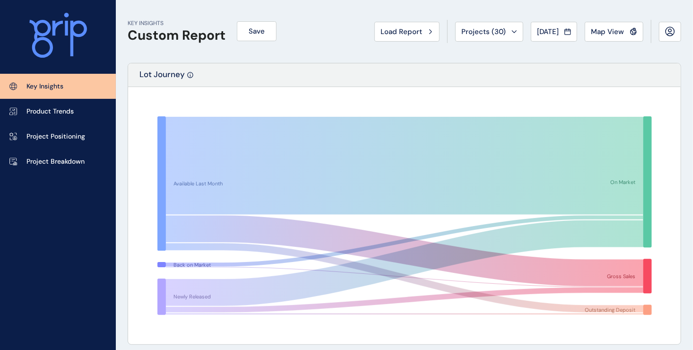
click at [36, 84] on p "Key Insights" at bounding box center [44, 86] width 37 height 9
click at [241, 32] on button "Save" at bounding box center [257, 31] width 40 height 20
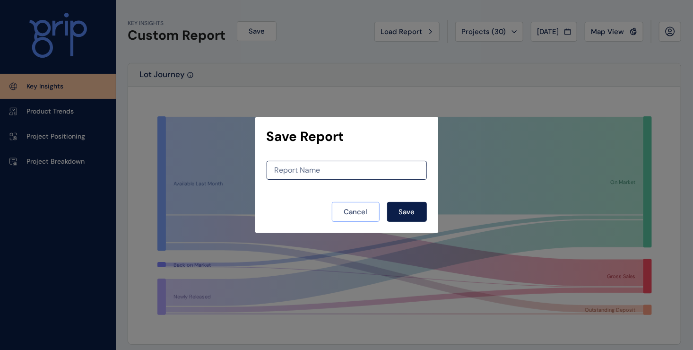
click at [375, 212] on button "Cancel" at bounding box center [356, 212] width 48 height 20
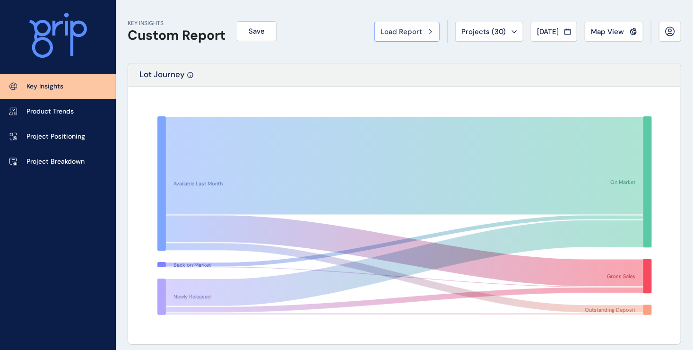
click at [398, 35] on span "Load Report" at bounding box center [402, 31] width 42 height 9
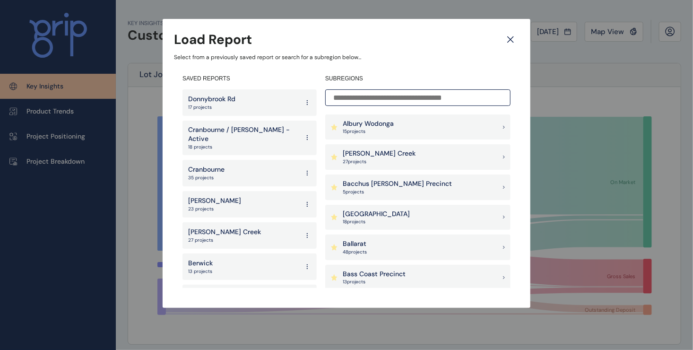
click at [304, 102] on icon at bounding box center [308, 102] width 8 height 17
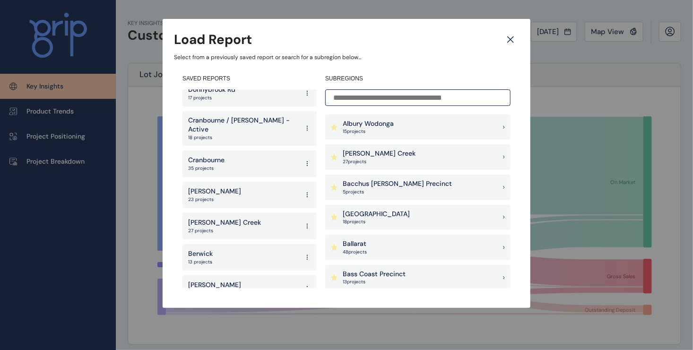
scroll to position [15, 0]
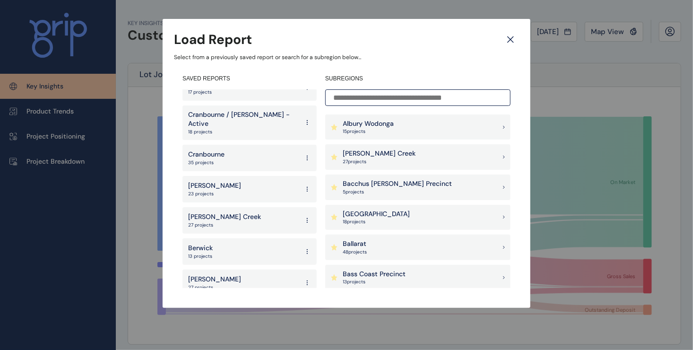
click at [304, 213] on icon at bounding box center [308, 220] width 8 height 17
click at [261, 216] on div "Armstrong Creek 27 projects" at bounding box center [249, 220] width 134 height 26
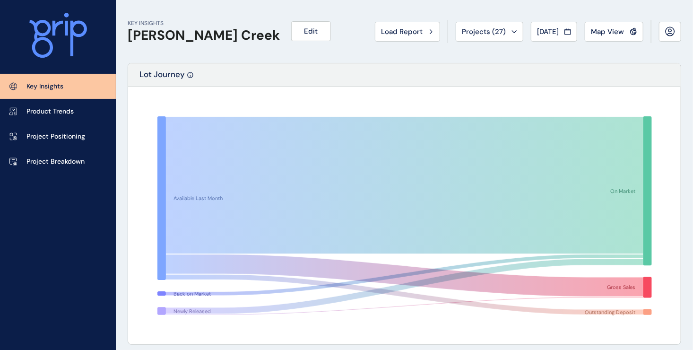
click at [65, 36] on icon at bounding box center [58, 35] width 58 height 45
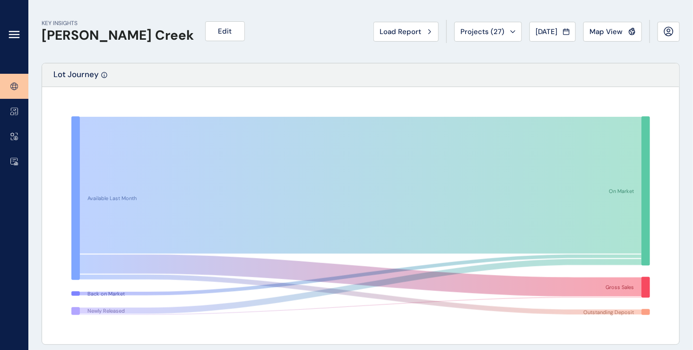
click at [65, 36] on h1 "[PERSON_NAME] Creek" at bounding box center [118, 35] width 152 height 16
click at [218, 29] on span "Edit" at bounding box center [225, 30] width 14 height 9
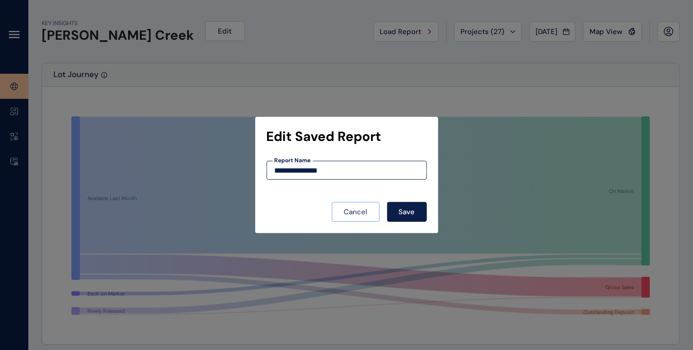
click at [367, 208] on span "Cancel" at bounding box center [356, 211] width 24 height 9
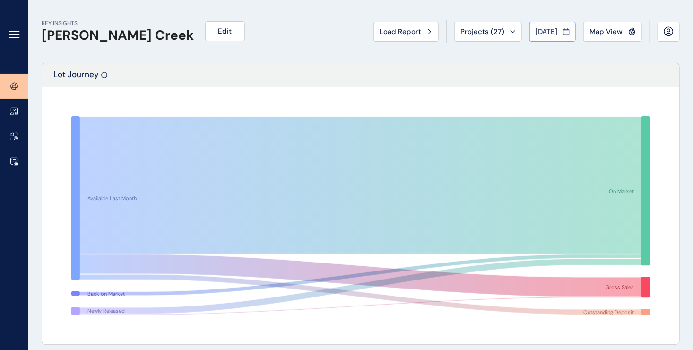
click at [545, 31] on span "[DATE]" at bounding box center [547, 31] width 22 height 9
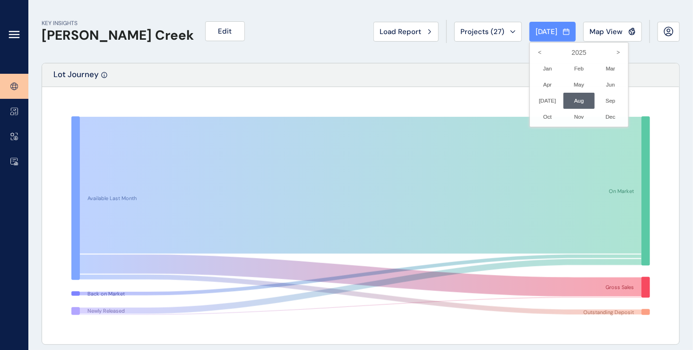
click at [462, 61] on div at bounding box center [346, 175] width 693 height 350
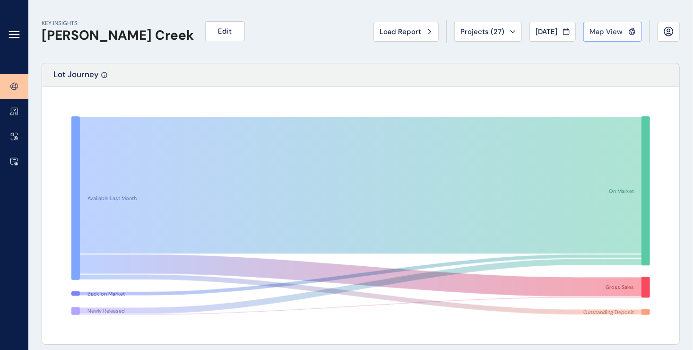
click at [611, 32] on span "Map View" at bounding box center [606, 31] width 33 height 9
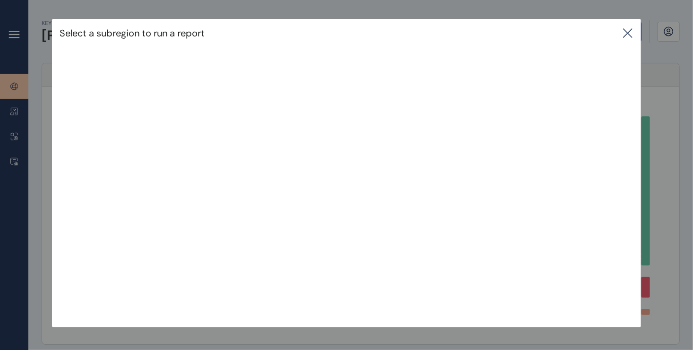
click at [634, 34] on icon at bounding box center [627, 32] width 11 height 11
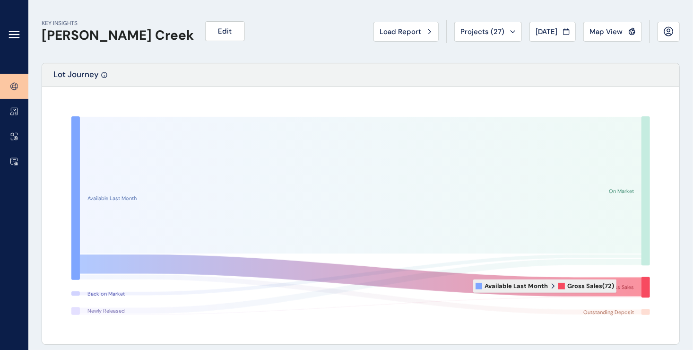
click at [624, 286] on icon at bounding box center [361, 275] width 562 height 42
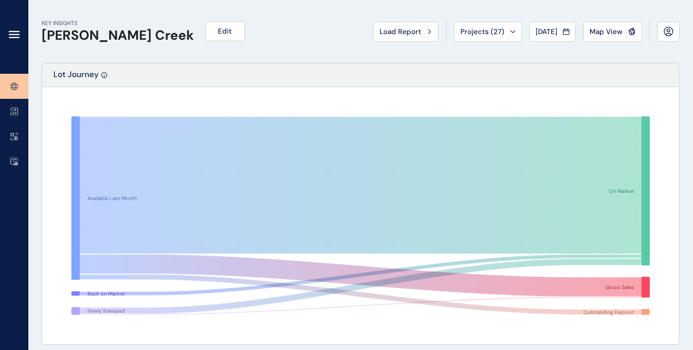
click at [12, 35] on icon at bounding box center [13, 35] width 9 height 0
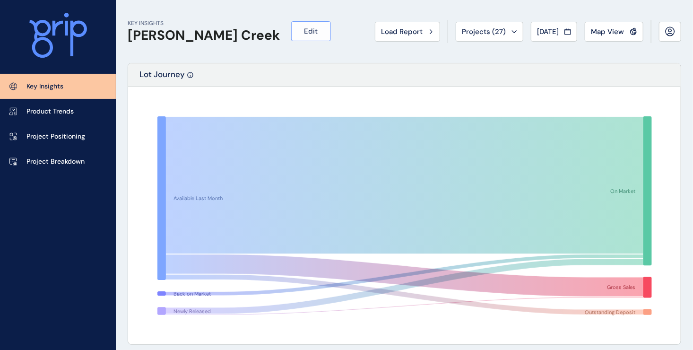
click at [304, 34] on span "Edit" at bounding box center [311, 30] width 14 height 9
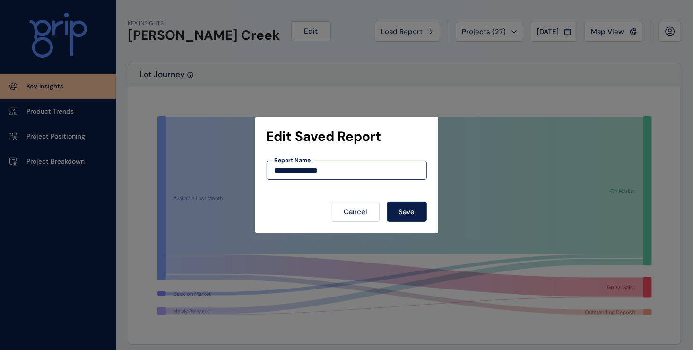
drag, startPoint x: 354, startPoint y: 210, endPoint x: 345, endPoint y: 202, distance: 12.1
click at [353, 210] on span "Cancel" at bounding box center [356, 211] width 24 height 9
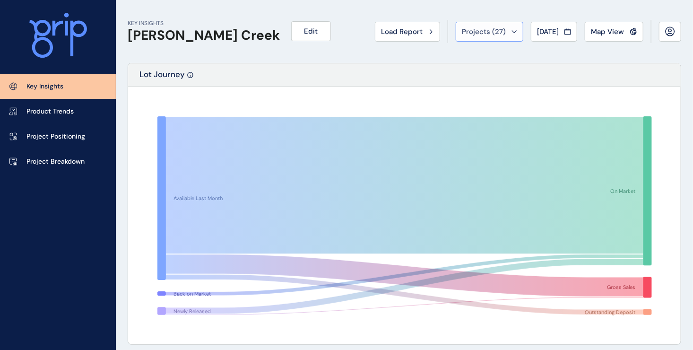
click at [512, 30] on icon at bounding box center [515, 31] width 6 height 3
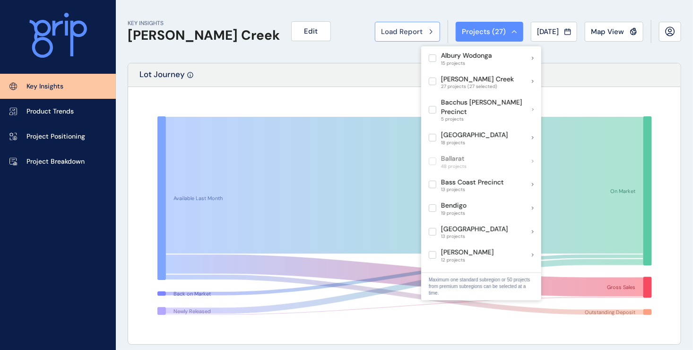
click at [384, 34] on span "Load Report" at bounding box center [402, 31] width 42 height 9
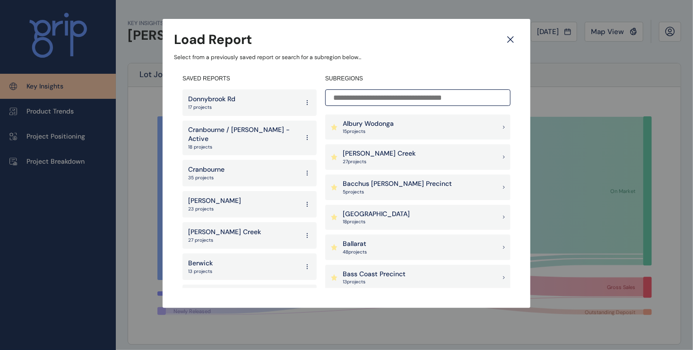
click at [586, 61] on div "Load Report Select from a previously saved report or search for a subregion bel…" at bounding box center [346, 144] width 693 height 289
click at [509, 42] on icon at bounding box center [510, 39] width 17 height 17
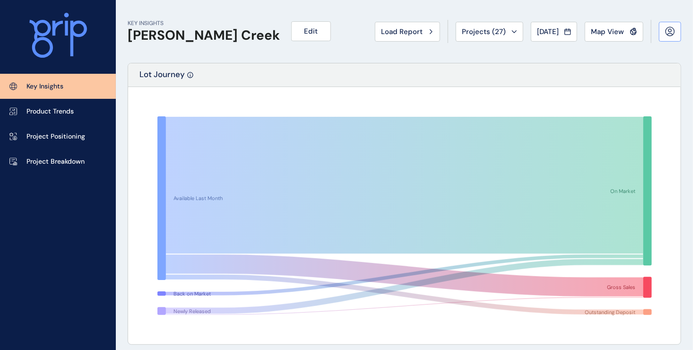
click at [669, 35] on icon at bounding box center [670, 31] width 9 height 9
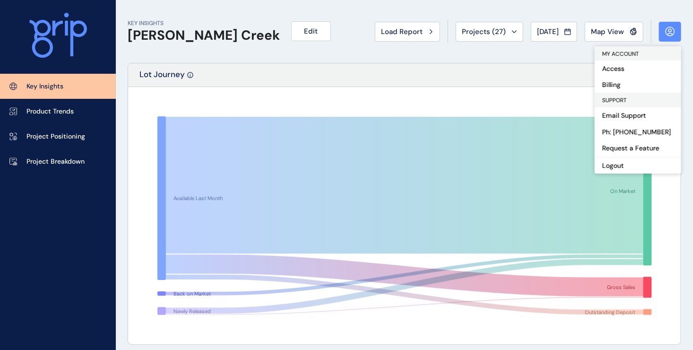
click at [296, 57] on div "KEY INSIGHTS Armstrong Creek Edit Load Report Projects ( 27 ) Aug 2025 2025 < >…" at bounding box center [405, 31] width 554 height 63
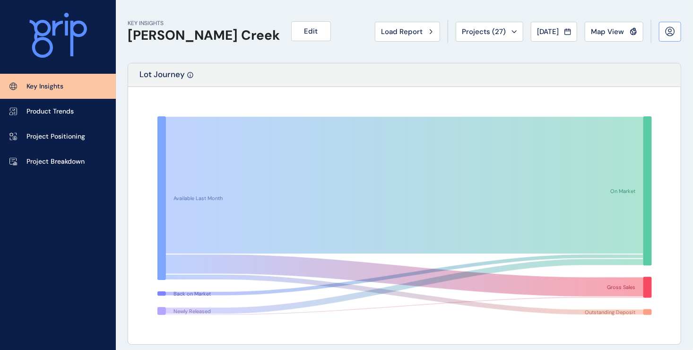
click at [678, 36] on button at bounding box center [670, 32] width 22 height 20
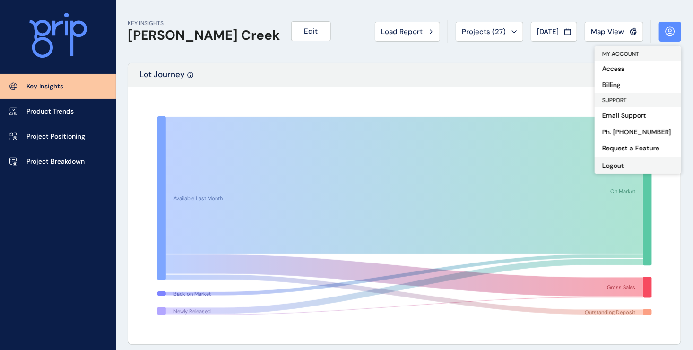
click at [614, 163] on button "Logout" at bounding box center [638, 165] width 87 height 17
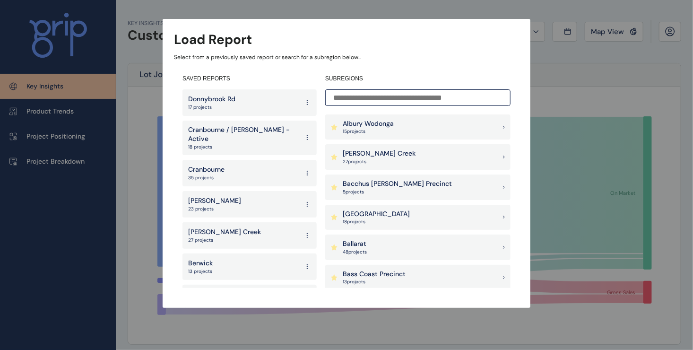
click at [554, 104] on div "Load Report Select from a previously saved report or search for a subregion bel…" at bounding box center [346, 144] width 693 height 289
click at [528, 327] on div at bounding box center [346, 175] width 693 height 350
click at [388, 48] on div "Load Report" at bounding box center [346, 39] width 345 height 18
click at [627, 38] on div "Load Report Select from a previously saved report or search for a subregion bel…" at bounding box center [346, 144] width 693 height 289
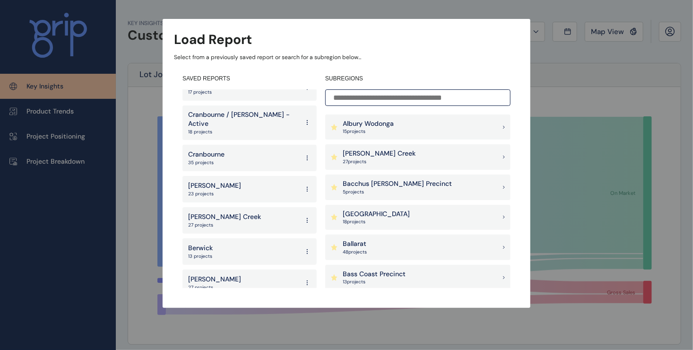
click at [304, 276] on icon at bounding box center [308, 282] width 8 height 17
click at [266, 321] on button "Delete" at bounding box center [273, 321] width 61 height 16
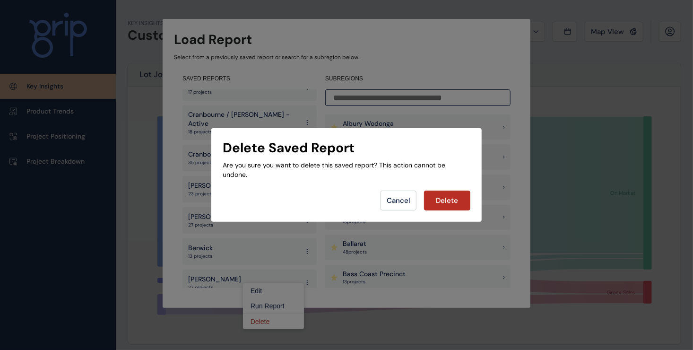
click at [400, 204] on span "Cancel" at bounding box center [399, 200] width 24 height 9
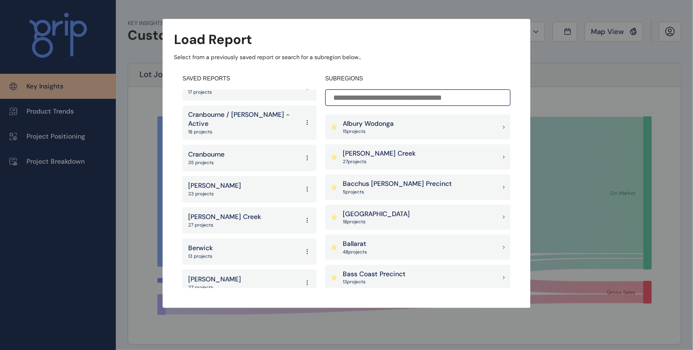
click at [304, 213] on icon at bounding box center [308, 220] width 8 height 17
click at [271, 261] on button "Delete" at bounding box center [273, 259] width 61 height 16
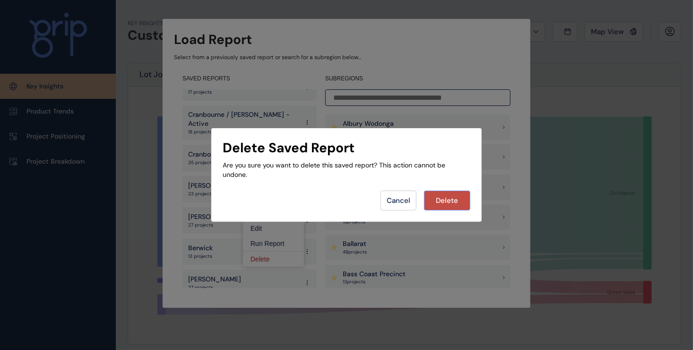
click at [444, 202] on span "Delete" at bounding box center [447, 200] width 22 height 9
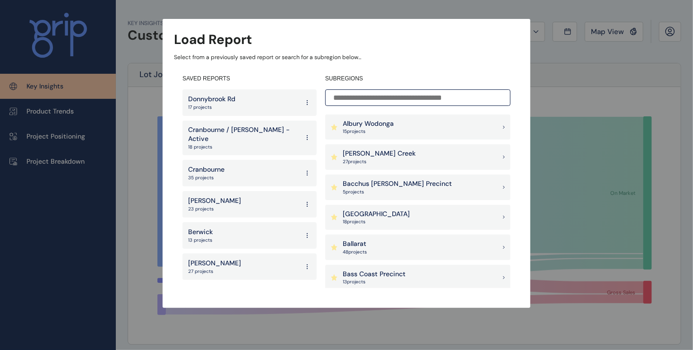
scroll to position [0, 0]
click at [307, 100] on icon at bounding box center [307, 100] width 0 height 0
click at [273, 151] on button "Delete" at bounding box center [280, 149] width 61 height 16
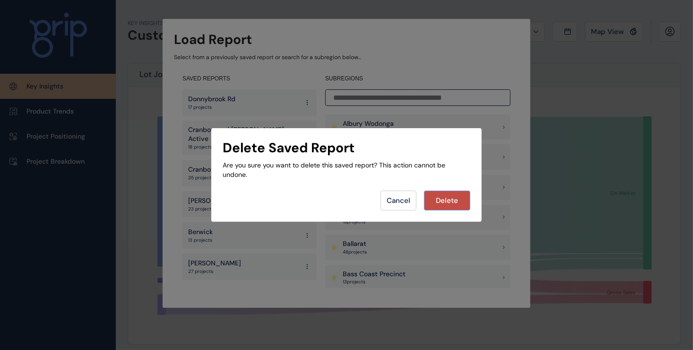
click at [452, 204] on span "Delete" at bounding box center [447, 200] width 22 height 9
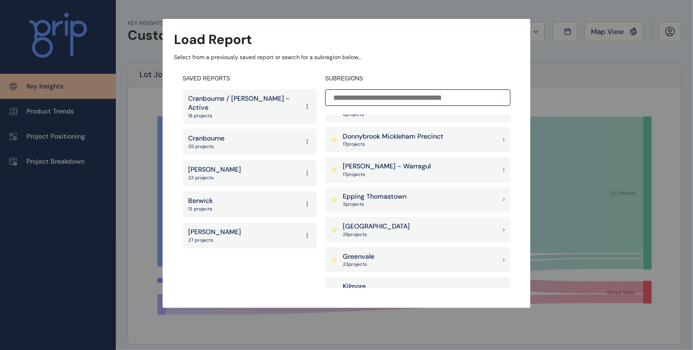
scroll to position [331, 0]
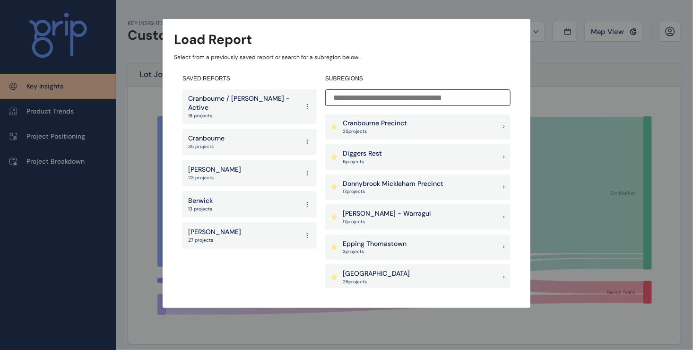
click at [307, 102] on icon at bounding box center [308, 106] width 8 height 17
click at [277, 153] on button "Delete" at bounding box center [280, 149] width 61 height 16
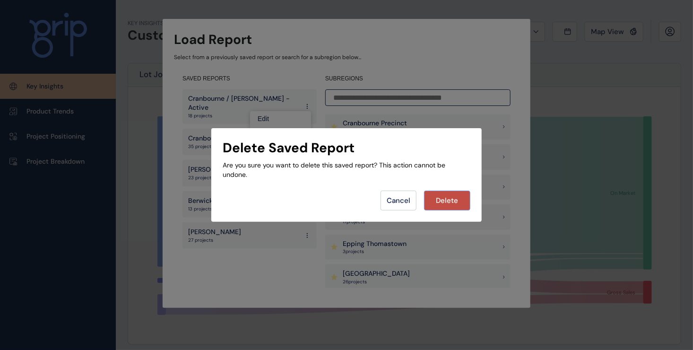
click at [452, 202] on span "Delete" at bounding box center [447, 200] width 22 height 9
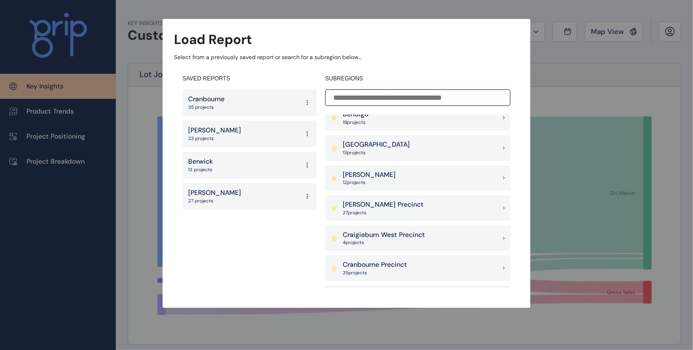
scroll to position [189, 0]
click at [306, 102] on icon at bounding box center [308, 102] width 8 height 17
click at [276, 152] on button "Delete" at bounding box center [280, 149] width 61 height 16
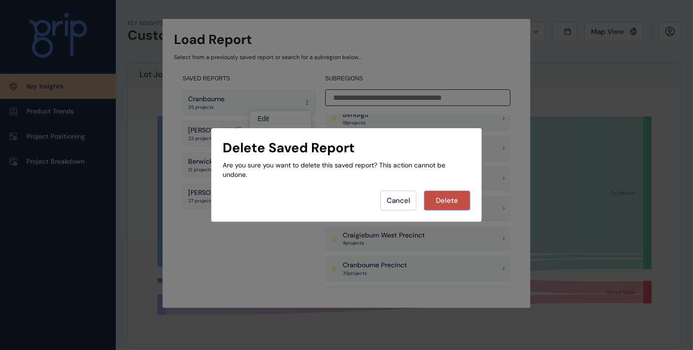
click at [458, 204] on span "Delete" at bounding box center [447, 200] width 22 height 9
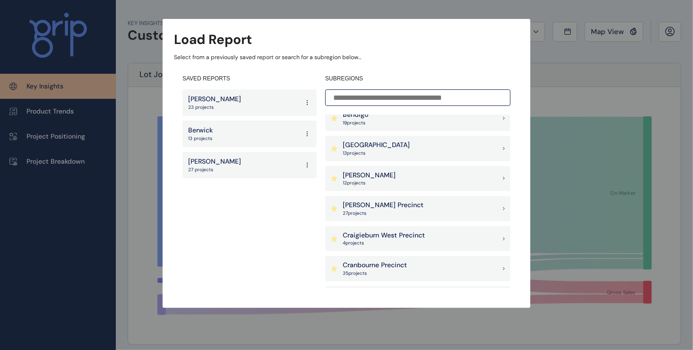
click at [307, 103] on icon at bounding box center [308, 102] width 8 height 17
click at [297, 149] on button "Delete" at bounding box center [280, 149] width 61 height 16
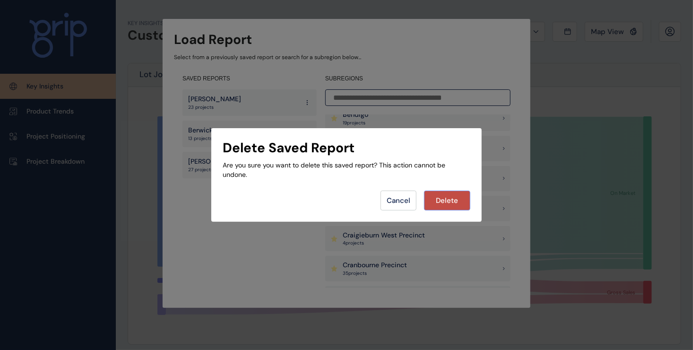
click at [459, 200] on span "Delete" at bounding box center [447, 200] width 22 height 9
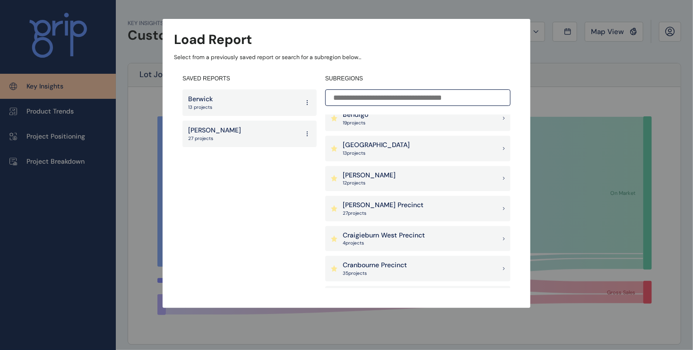
click at [308, 102] on icon at bounding box center [308, 102] width 8 height 17
click at [272, 148] on button "Delete" at bounding box center [280, 149] width 61 height 16
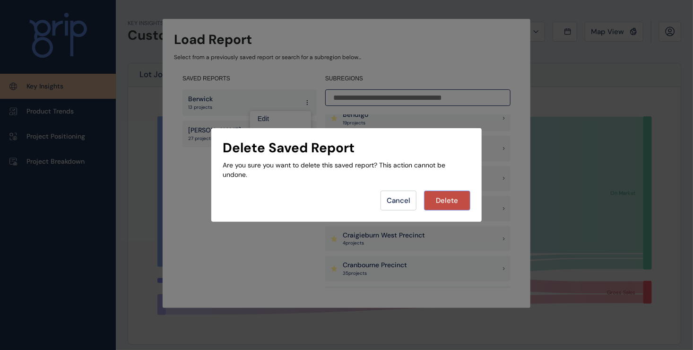
click at [454, 200] on span "Delete" at bounding box center [447, 200] width 22 height 9
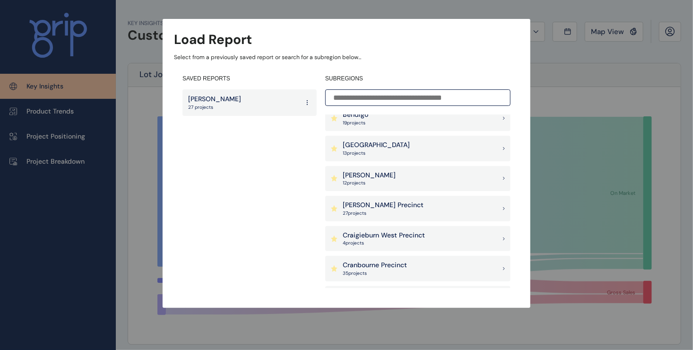
click at [305, 102] on icon at bounding box center [308, 102] width 8 height 17
click at [278, 149] on button "Delete" at bounding box center [280, 149] width 61 height 16
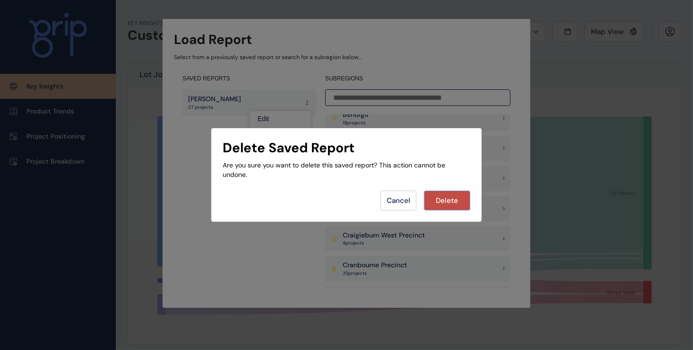
click at [458, 200] on span "Delete" at bounding box center [447, 200] width 22 height 9
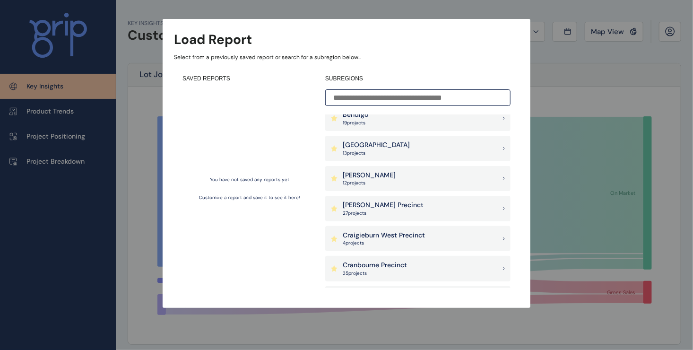
click at [618, 95] on div "Load Report Select from a previously saved report or search for a subregion bel…" at bounding box center [346, 144] width 693 height 289
click at [544, 72] on div "Load Report Select from a previously saved report or search for a subregion bel…" at bounding box center [346, 144] width 693 height 289
click at [420, 100] on input at bounding box center [417, 97] width 185 height 17
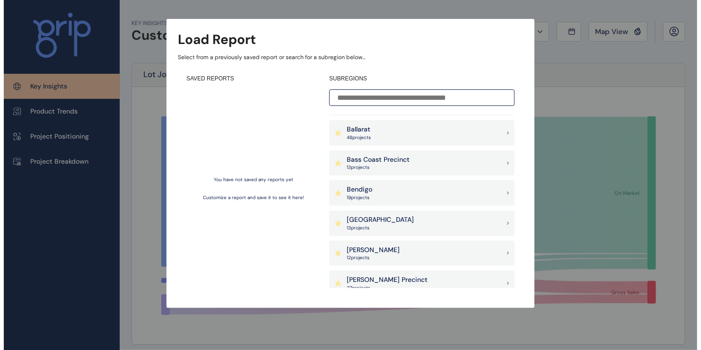
scroll to position [0, 0]
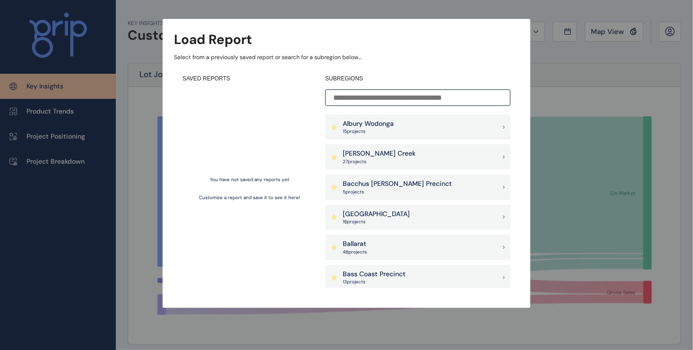
click at [555, 318] on div at bounding box center [346, 175] width 693 height 350
click at [62, 32] on div "Load Report Select from a previously saved report or search for a subregion bel…" at bounding box center [346, 144] width 693 height 289
click at [65, 32] on div "Load Report Select from a previously saved report or search for a subregion bel…" at bounding box center [346, 144] width 693 height 289
drag, startPoint x: 65, startPoint y: 32, endPoint x: 147, endPoint y: 136, distance: 132.6
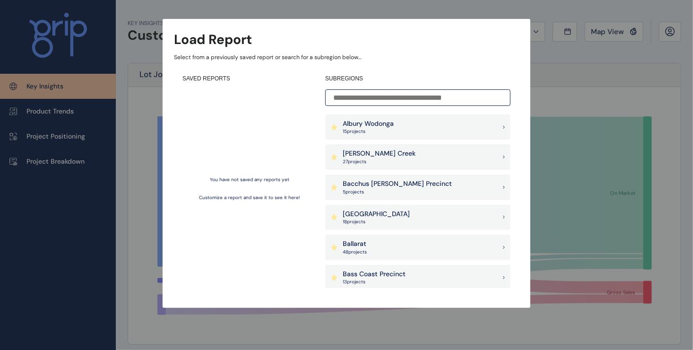
click at [147, 136] on div "Load Report Select from a previously saved report or search for a subregion bel…" at bounding box center [346, 144] width 693 height 289
click at [365, 157] on p "[PERSON_NAME] Creek" at bounding box center [379, 153] width 73 height 9
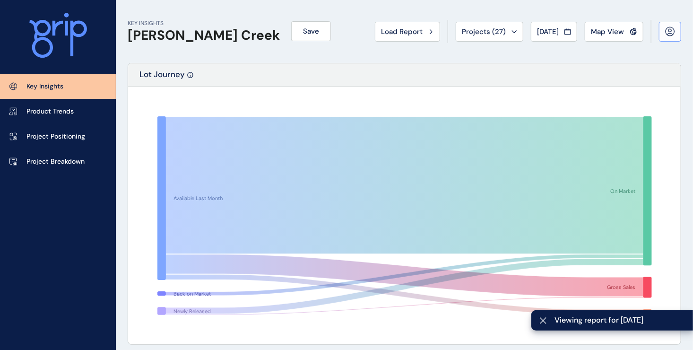
click at [669, 35] on icon at bounding box center [670, 31] width 9 height 9
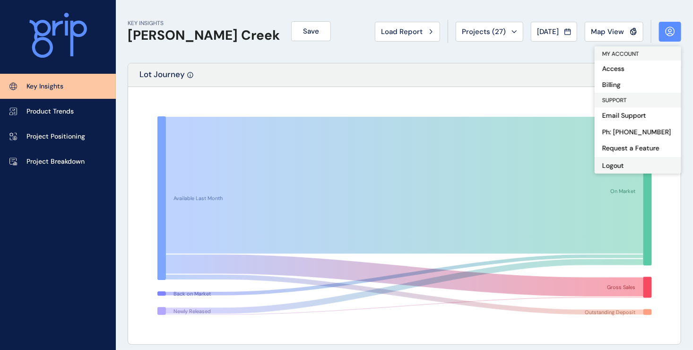
click at [610, 167] on button "Logout" at bounding box center [638, 165] width 87 height 17
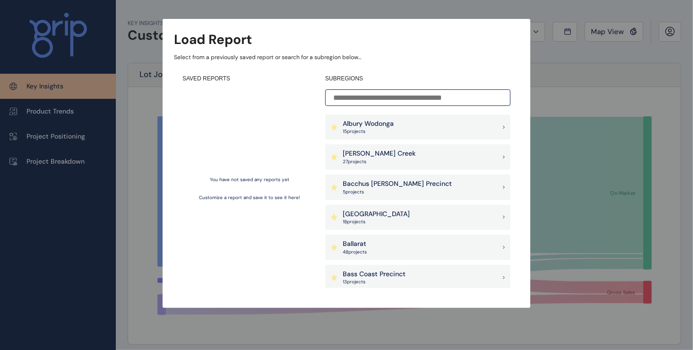
click at [677, 35] on div "Load Report Select from a previously saved report or search for a subregion bel…" at bounding box center [346, 144] width 693 height 289
click at [556, 93] on div "Load Report Select from a previously saved report or search for a subregion bel…" at bounding box center [346, 144] width 693 height 289
click at [117, 123] on div "Load Report Select from a previously saved report or search for a subregion bel…" at bounding box center [346, 144] width 693 height 289
click at [369, 98] on input at bounding box center [417, 97] width 185 height 17
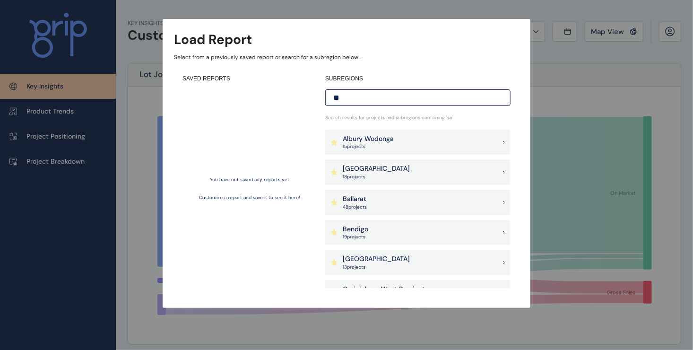
type input "***"
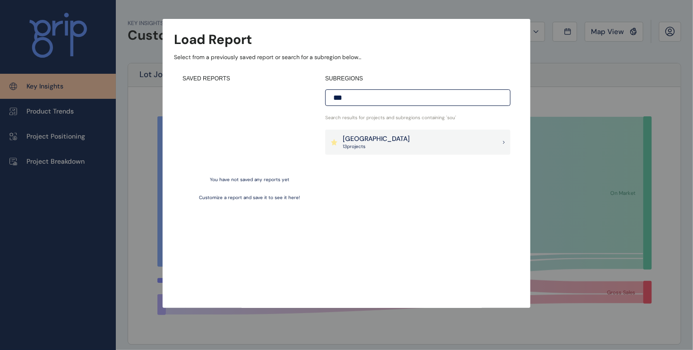
drag, startPoint x: 363, startPoint y: 97, endPoint x: 304, endPoint y: 96, distance: 59.1
click at [304, 96] on div "SAVED REPORTS You have not saved any reports yet Customize a report and save it…" at bounding box center [346, 181] width 345 height 230
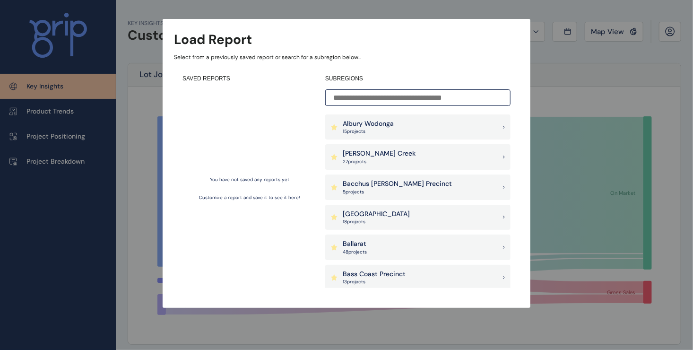
click at [138, 153] on div "Load Report Select from a previously saved report or search for a subregion bel…" at bounding box center [346, 144] width 693 height 289
click at [668, 34] on div "Load Report Select from a previously saved report or search for a subregion bel…" at bounding box center [346, 144] width 693 height 289
click at [567, 99] on div "Load Report Select from a previously saved report or search for a subregion bel…" at bounding box center [346, 144] width 693 height 289
click at [539, 30] on div "Load Report Select from a previously saved report or search for a subregion bel…" at bounding box center [346, 144] width 693 height 289
click at [63, 111] on div "Load Report Select from a previously saved report or search for a subregion bel…" at bounding box center [346, 144] width 693 height 289
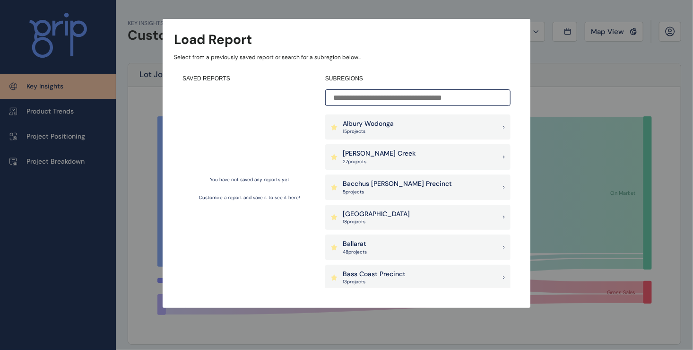
click at [196, 38] on h3 "Load Report" at bounding box center [213, 39] width 78 height 18
click at [190, 78] on h4 "SAVED REPORTS" at bounding box center [249, 79] width 134 height 8
click at [353, 130] on p "15 project s" at bounding box center [368, 131] width 51 height 7
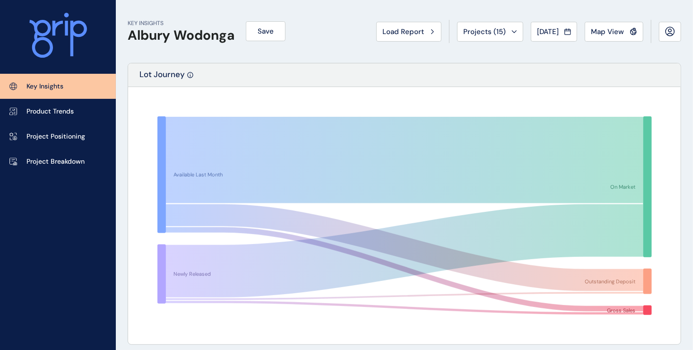
click at [57, 30] on icon at bounding box center [58, 35] width 58 height 45
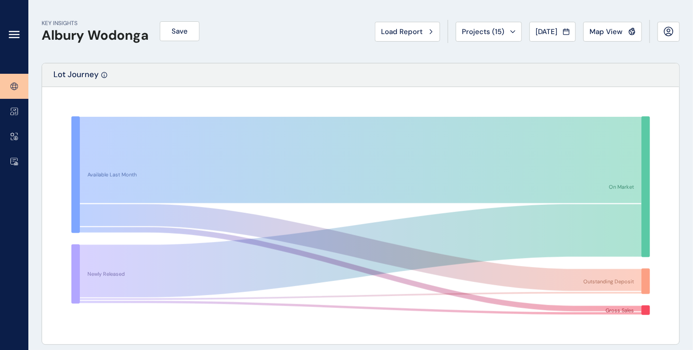
click at [13, 35] on icon at bounding box center [14, 34] width 11 height 11
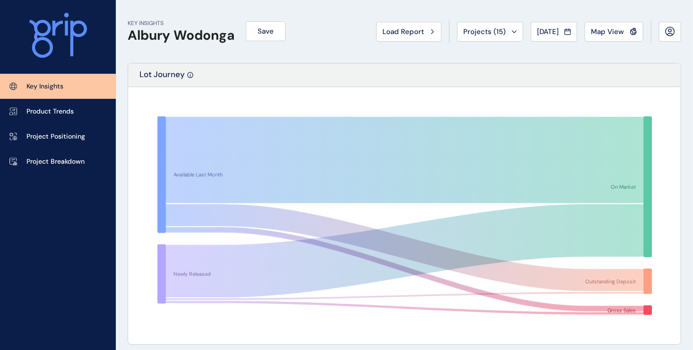
click at [52, 38] on icon at bounding box center [58, 35] width 58 height 45
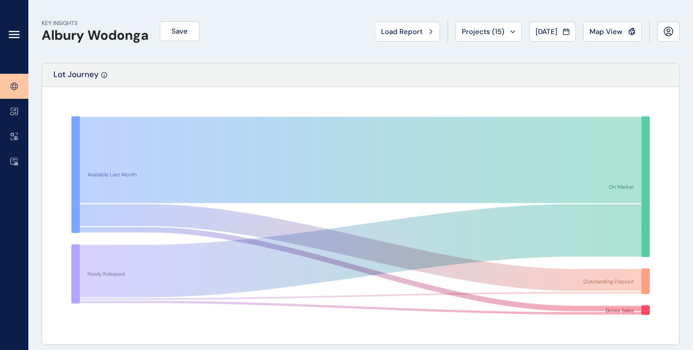
click at [20, 86] on link at bounding box center [14, 86] width 28 height 25
click at [17, 109] on icon at bounding box center [14, 111] width 7 height 7
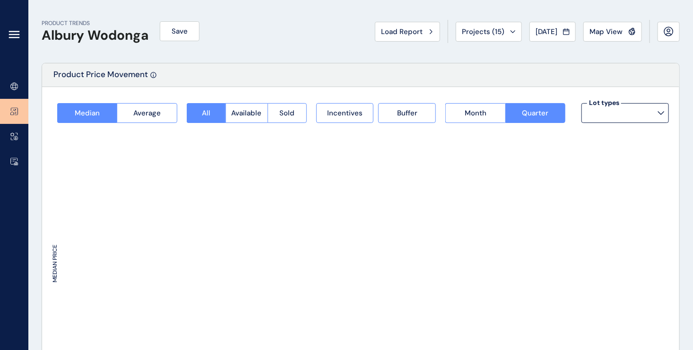
type input "*********"
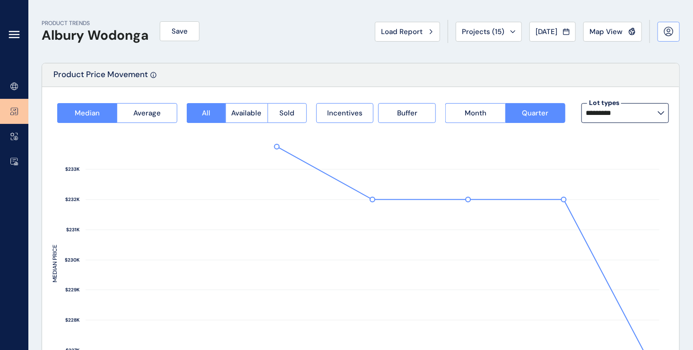
click at [664, 39] on button at bounding box center [669, 32] width 22 height 20
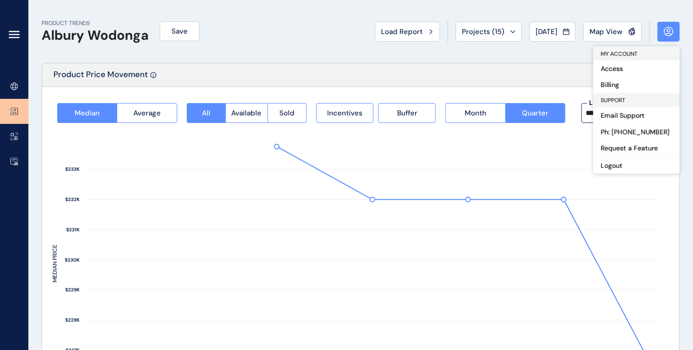
click at [277, 58] on div "PRODUCT TRENDS Albury Wodonga Save Load Report Projects ( 15 ) [DATE] 2025 < > …" at bounding box center [361, 31] width 638 height 63
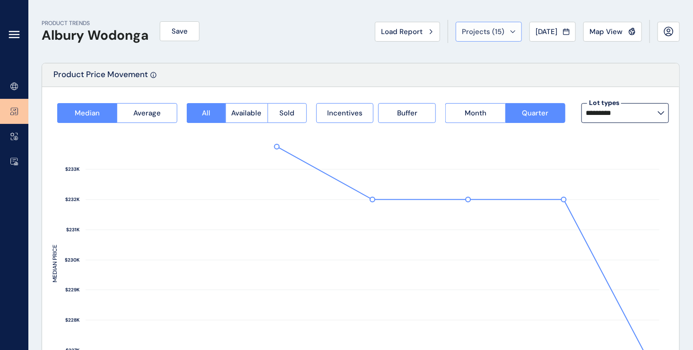
click at [506, 28] on div "Projects ( 15 )" at bounding box center [489, 31] width 54 height 9
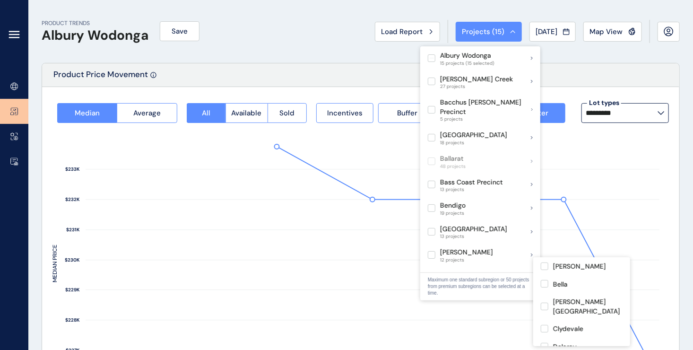
click at [449, 286] on p "Maximum one standard subregion or 50 projects from premium subregions can be se…" at bounding box center [480, 287] width 105 height 20
click at [350, 38] on div "PRODUCT TRENDS Albury Wodonga Save Load Report Projects ( 15 ) [DATE] 2025 < > …" at bounding box center [361, 31] width 638 height 63
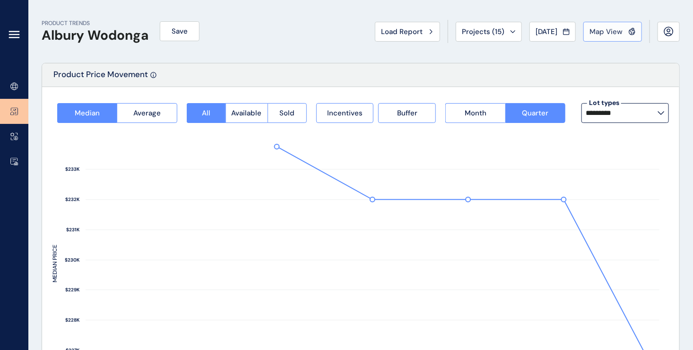
click at [615, 32] on span "Map View" at bounding box center [606, 31] width 33 height 9
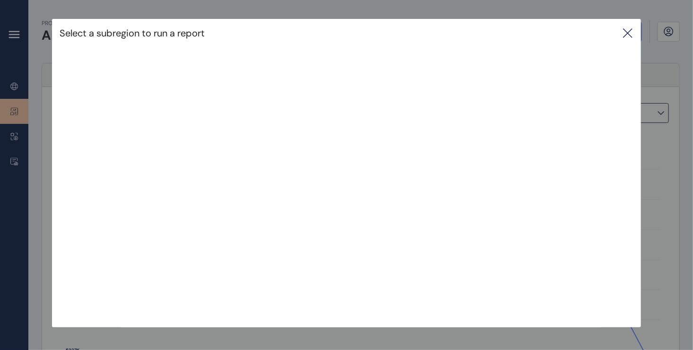
click at [632, 30] on icon at bounding box center [627, 32] width 11 height 11
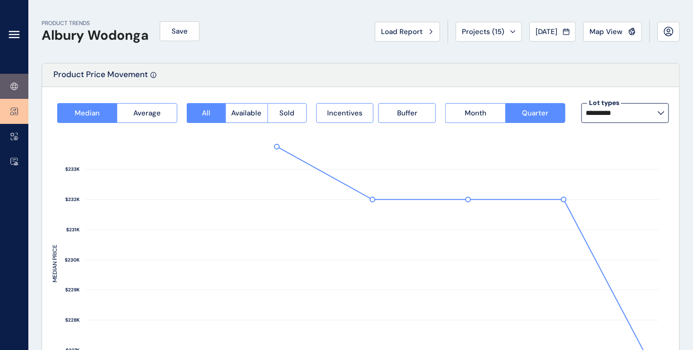
click at [9, 88] on link at bounding box center [14, 86] width 28 height 25
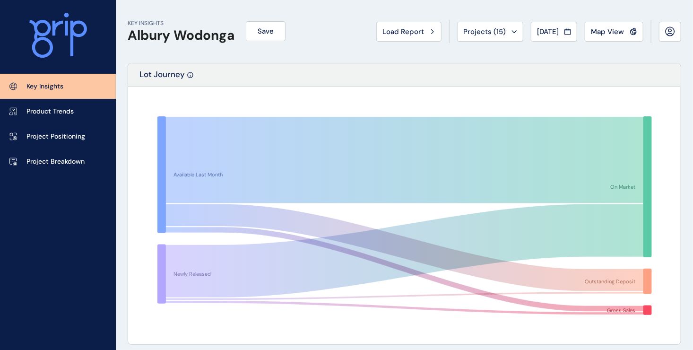
click at [160, 107] on rect at bounding box center [405, 215] width 532 height 236
click at [507, 28] on div "Projects ( 15 )" at bounding box center [490, 31] width 54 height 9
click at [427, 31] on div "Load Report" at bounding box center [408, 31] width 53 height 9
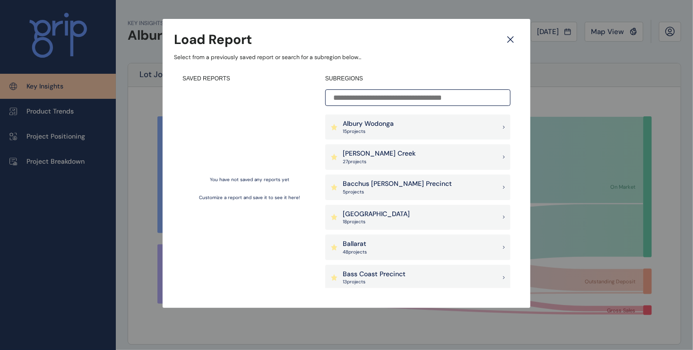
click at [366, 99] on input at bounding box center [417, 97] width 185 height 17
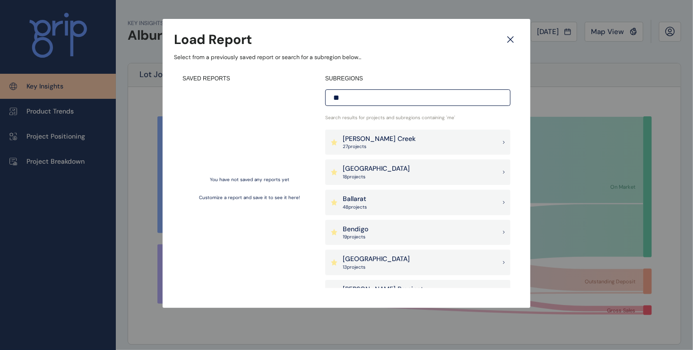
type input "*"
click at [506, 39] on icon at bounding box center [510, 39] width 17 height 17
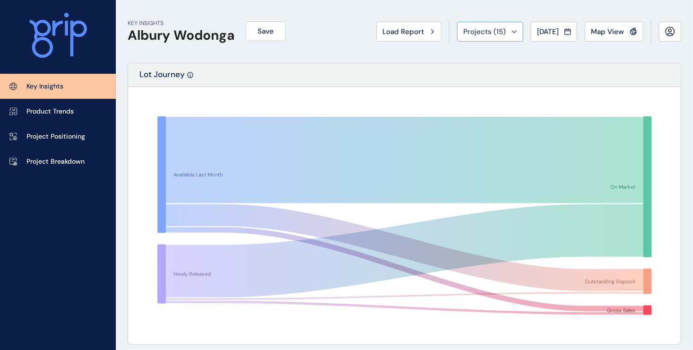
click at [496, 36] on button "Projects ( 15 )" at bounding box center [490, 32] width 66 height 20
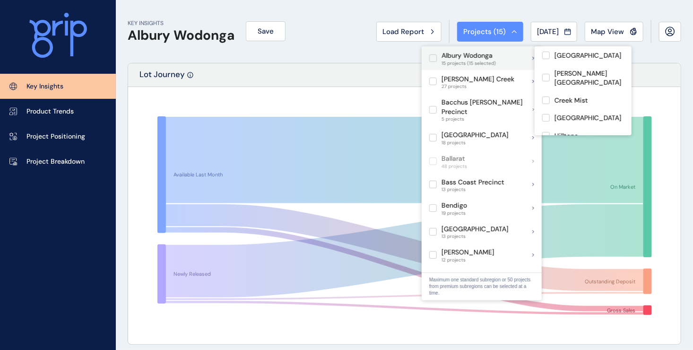
click at [429, 57] on label at bounding box center [433, 58] width 8 height 8
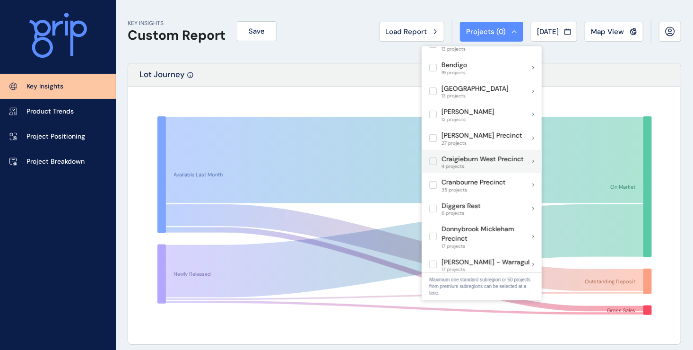
scroll to position [142, 0]
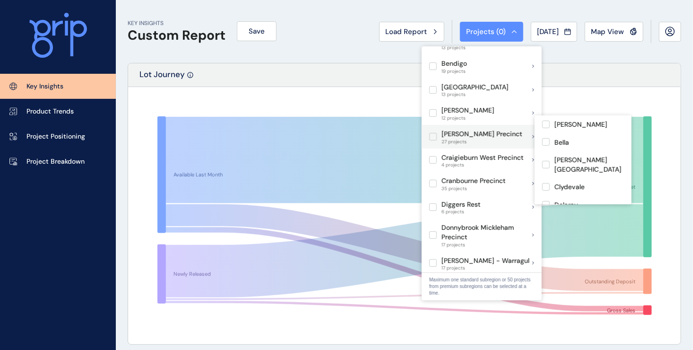
click at [434, 133] on label at bounding box center [433, 137] width 8 height 8
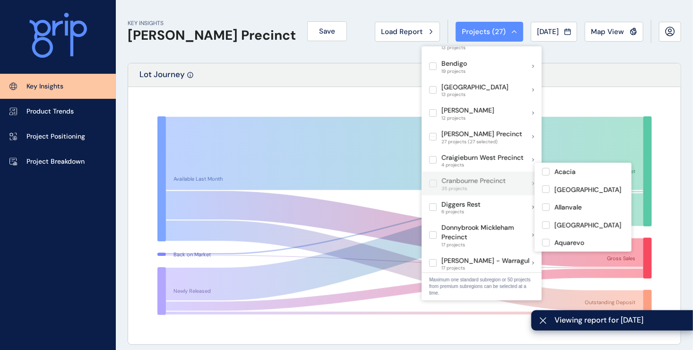
click at [433, 180] on label at bounding box center [433, 184] width 8 height 8
click at [434, 180] on label at bounding box center [433, 184] width 8 height 8
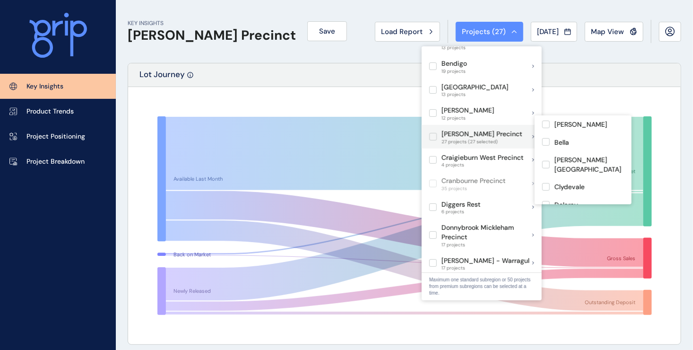
click at [433, 133] on label at bounding box center [433, 137] width 8 height 8
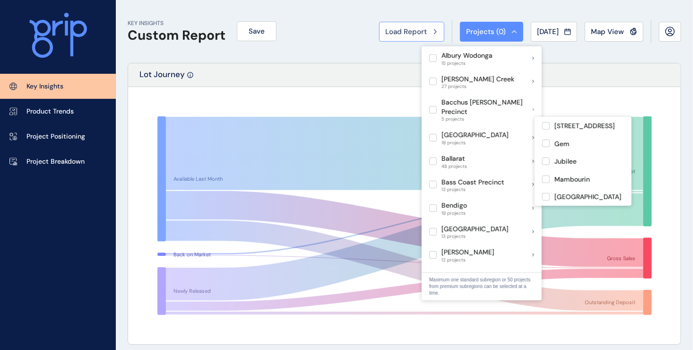
click at [429, 32] on div "Load Report" at bounding box center [411, 31] width 53 height 9
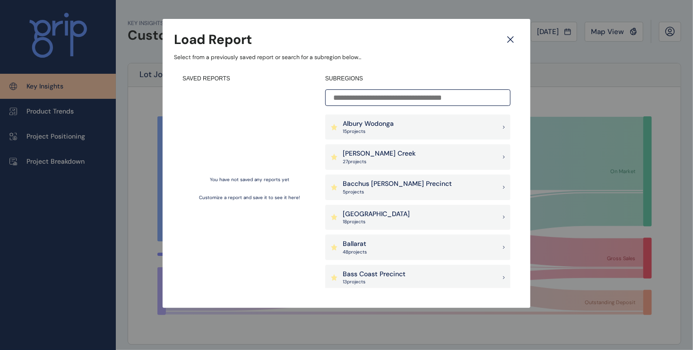
click at [513, 40] on icon at bounding box center [510, 39] width 17 height 17
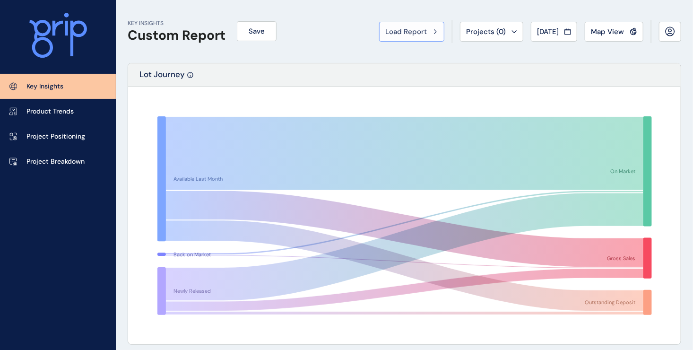
click at [422, 33] on div "Load Report" at bounding box center [411, 31] width 53 height 9
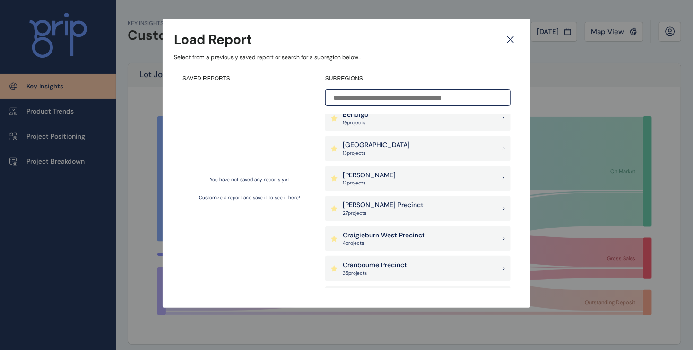
scroll to position [236, 0]
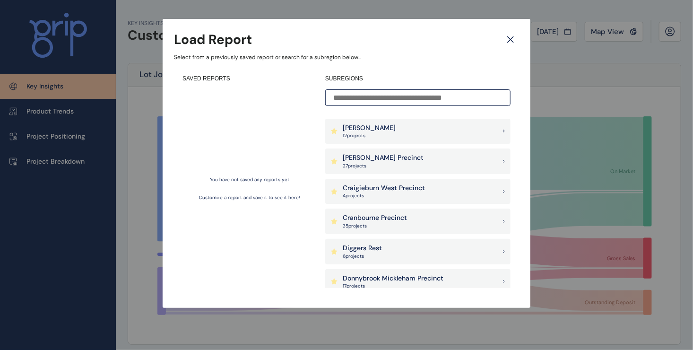
click at [373, 217] on p "Cranbourne Precinct" at bounding box center [375, 217] width 64 height 9
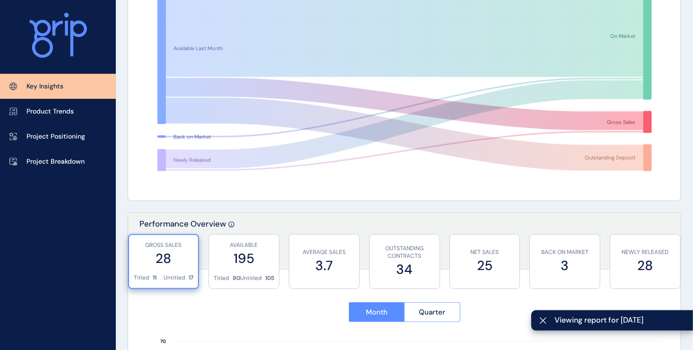
scroll to position [236, 0]
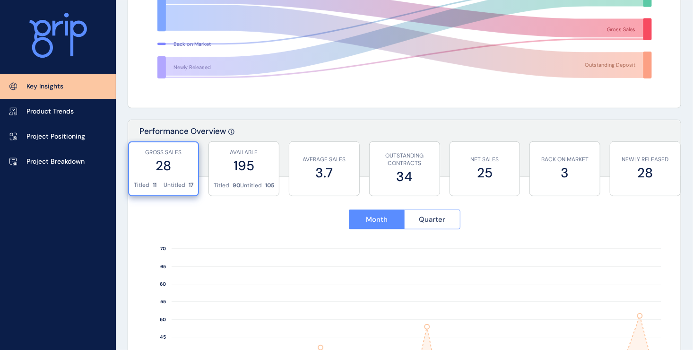
click at [424, 220] on span "Quarter" at bounding box center [432, 219] width 26 height 9
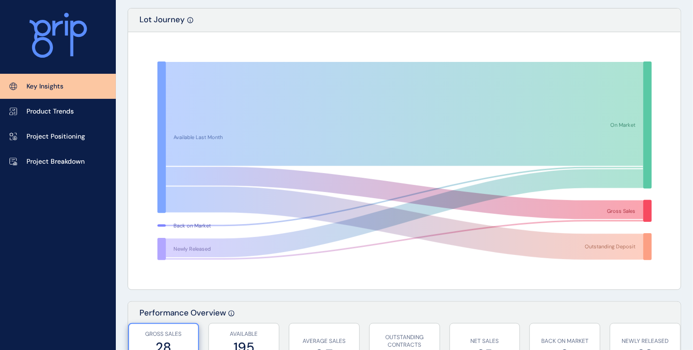
scroll to position [0, 0]
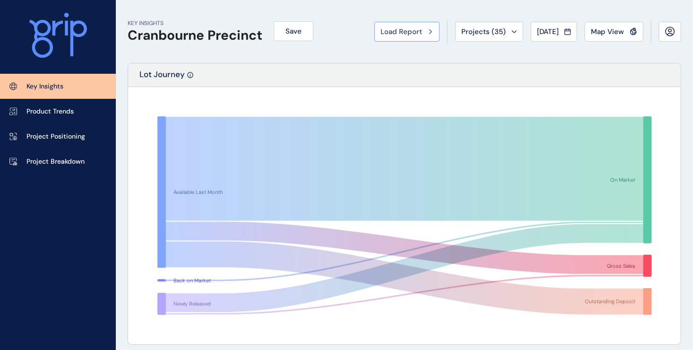
click at [430, 31] on icon at bounding box center [431, 31] width 2 height 4
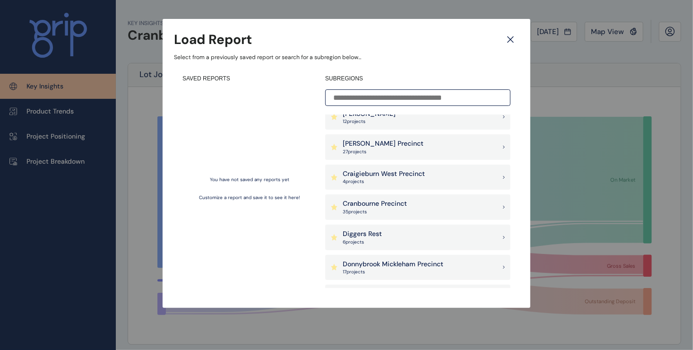
scroll to position [189, 0]
click at [358, 208] on p "[PERSON_NAME] Precinct" at bounding box center [383, 204] width 81 height 9
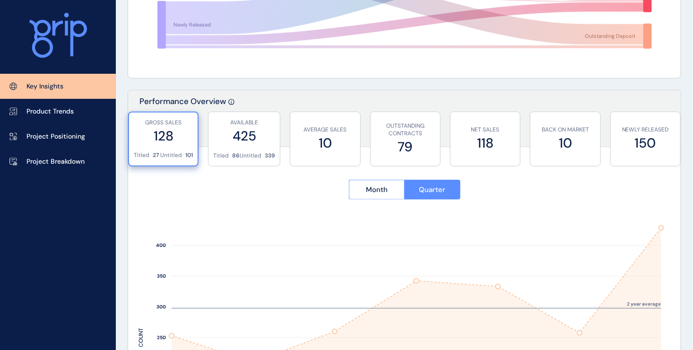
scroll to position [284, 0]
